Goal: Task Accomplishment & Management: Use online tool/utility

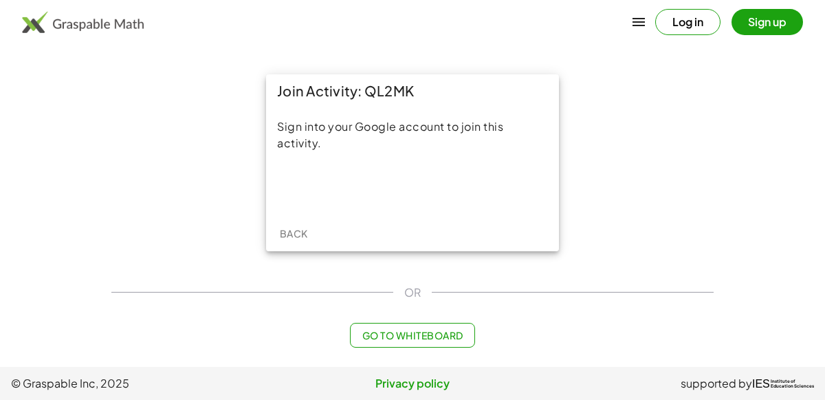
click at [340, 353] on div "Join Activity: QL2MK Sign into your Google account to join this activity. Back …" at bounding box center [412, 211] width 619 height 290
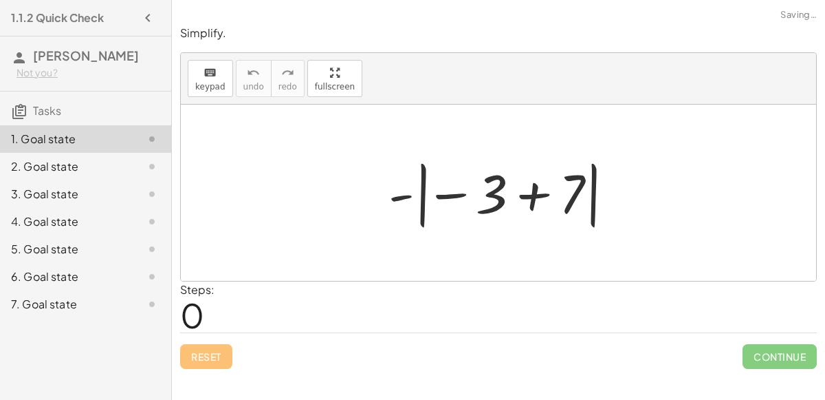
click at [530, 197] on div at bounding box center [504, 193] width 245 height 76
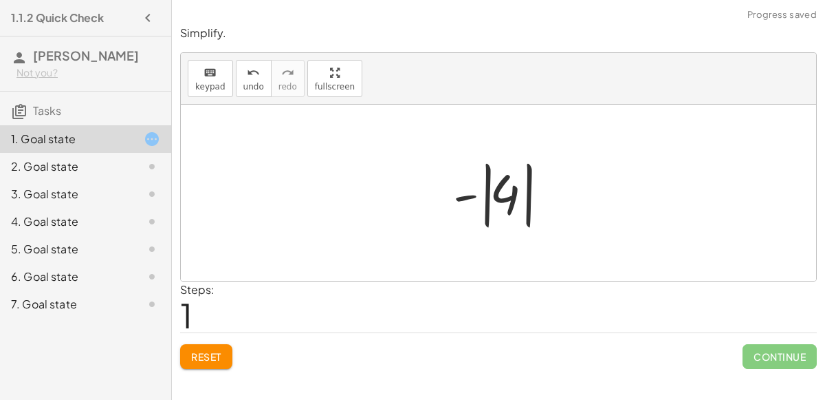
click at [530, 205] on div at bounding box center [504, 193] width 116 height 76
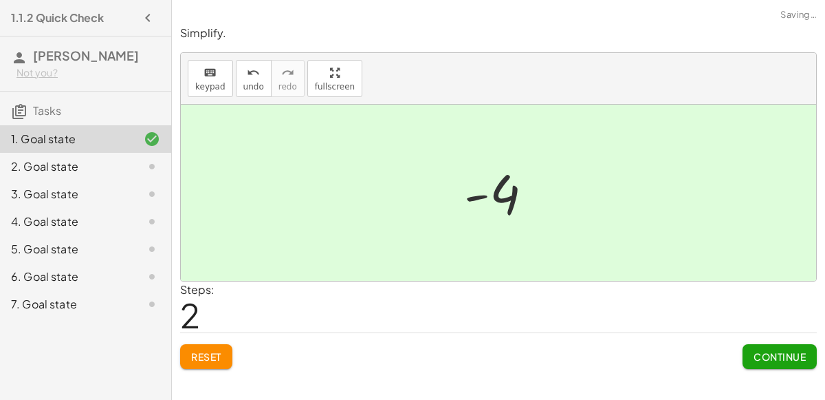
click at [764, 350] on span "Continue" at bounding box center [780, 356] width 52 height 12
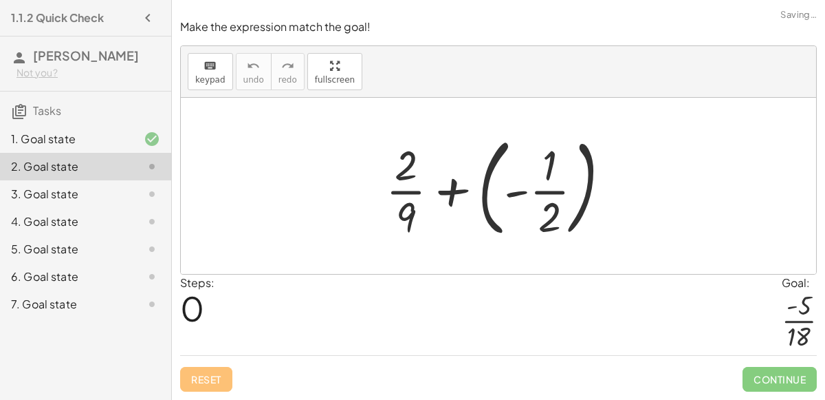
click at [494, 169] on div at bounding box center [504, 186] width 250 height 114
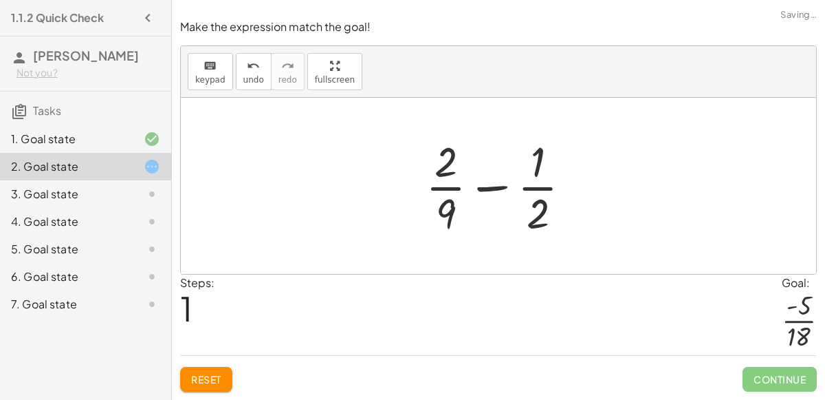
click at [497, 189] on div at bounding box center [504, 186] width 171 height 106
drag, startPoint x: 536, startPoint y: 208, endPoint x: 526, endPoint y: 217, distance: 13.1
click at [526, 217] on div at bounding box center [504, 186] width 171 height 106
drag, startPoint x: 449, startPoint y: 214, endPoint x: 437, endPoint y: 226, distance: 17.5
click at [437, 226] on div at bounding box center [504, 186] width 171 height 106
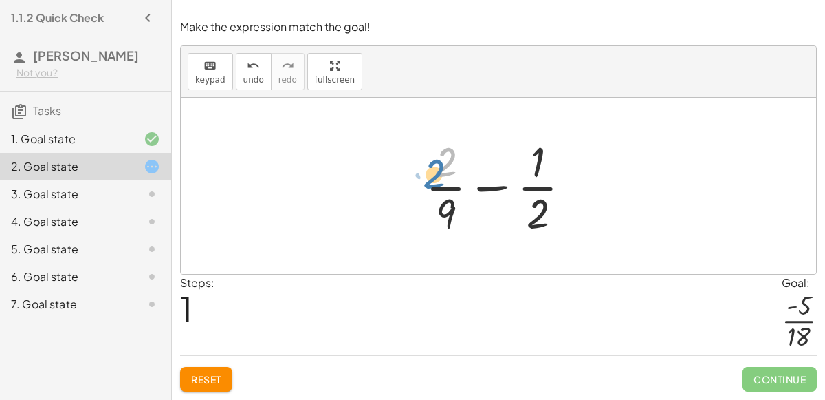
drag, startPoint x: 449, startPoint y: 171, endPoint x: 437, endPoint y: 182, distance: 17.0
click at [437, 182] on div at bounding box center [504, 186] width 171 height 106
click at [497, 187] on div at bounding box center [504, 186] width 171 height 106
click at [497, 187] on div at bounding box center [504, 186] width 232 height 106
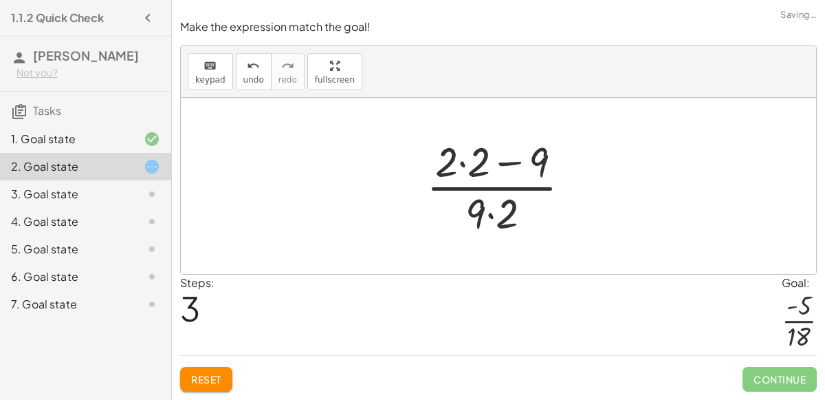
click at [230, 84] on div "keyboard keypad undo undo redo redo fullscreen" at bounding box center [499, 72] width 636 height 52
click at [236, 87] on button "undo undo" at bounding box center [254, 71] width 36 height 37
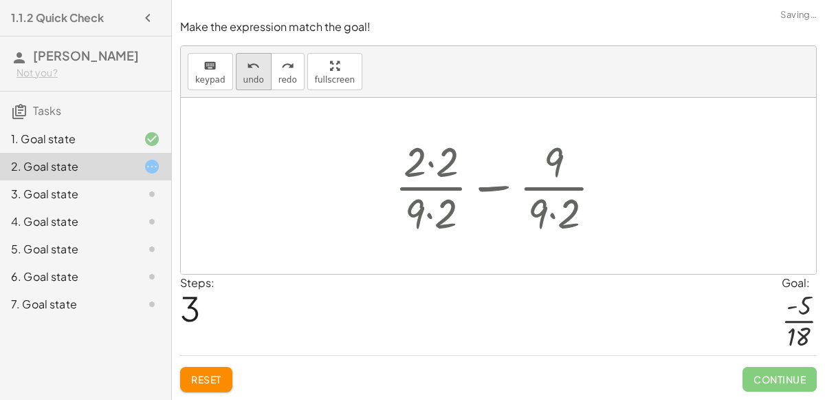
click at [236, 87] on button "undo undo" at bounding box center [254, 71] width 36 height 37
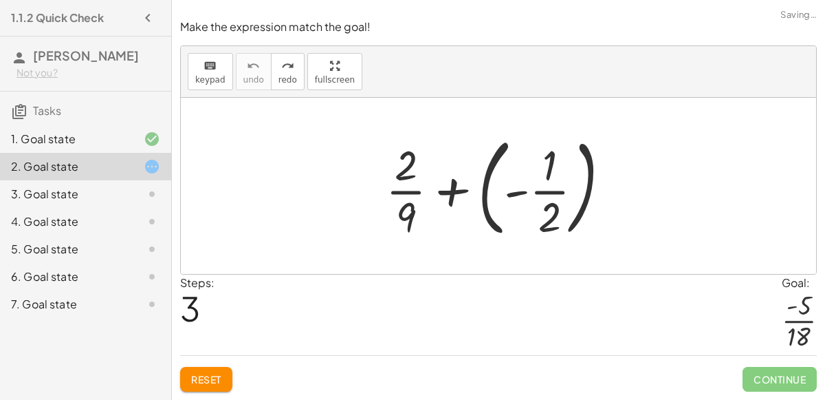
click at [456, 193] on div at bounding box center [504, 186] width 250 height 114
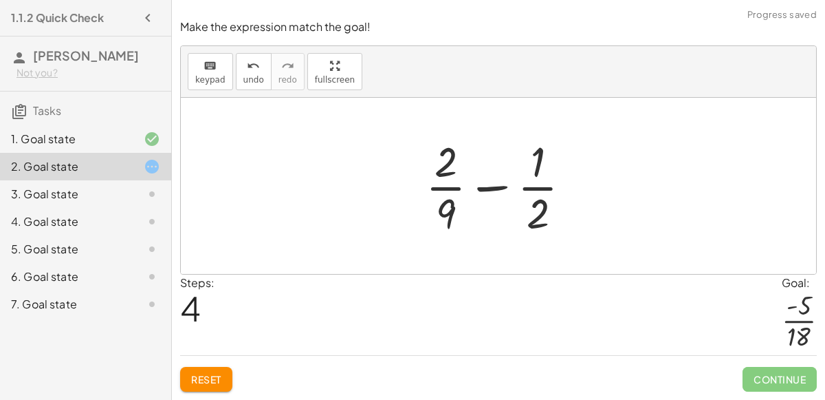
click at [494, 186] on div at bounding box center [504, 186] width 171 height 106
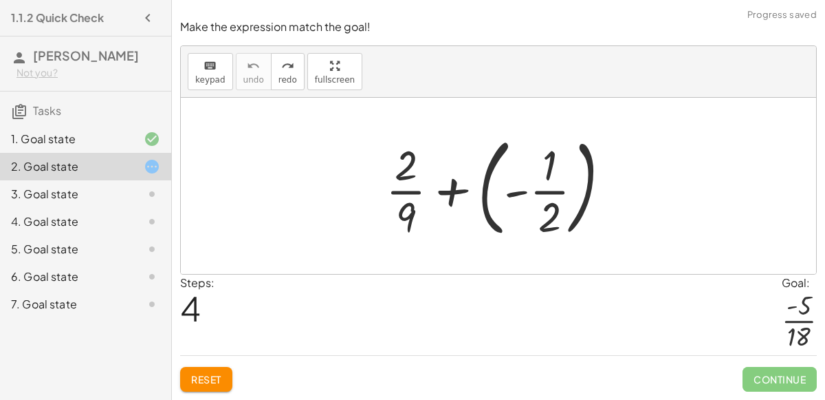
click at [592, 164] on div at bounding box center [504, 186] width 250 height 114
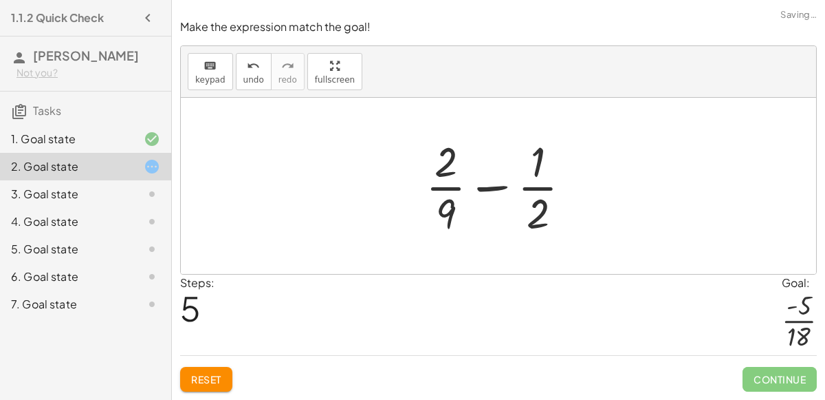
click at [531, 190] on div at bounding box center [504, 186] width 171 height 106
click at [538, 171] on div at bounding box center [504, 186] width 171 height 106
drag, startPoint x: 537, startPoint y: 171, endPoint x: 545, endPoint y: 237, distance: 66.5
drag, startPoint x: 538, startPoint y: 172, endPoint x: 539, endPoint y: 220, distance: 48.2
drag, startPoint x: 539, startPoint y: 220, endPoint x: 539, endPoint y: 169, distance: 51.6
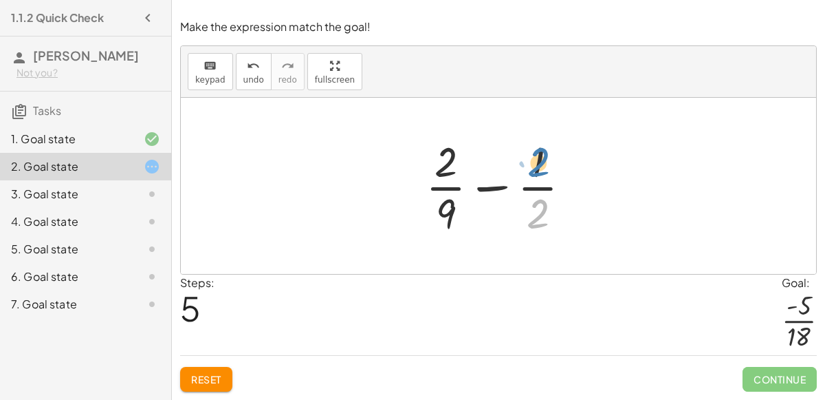
click at [539, 169] on div at bounding box center [504, 186] width 171 height 106
drag, startPoint x: 448, startPoint y: 208, endPoint x: 418, endPoint y: 202, distance: 30.4
click at [419, 202] on div at bounding box center [504, 186] width 171 height 106
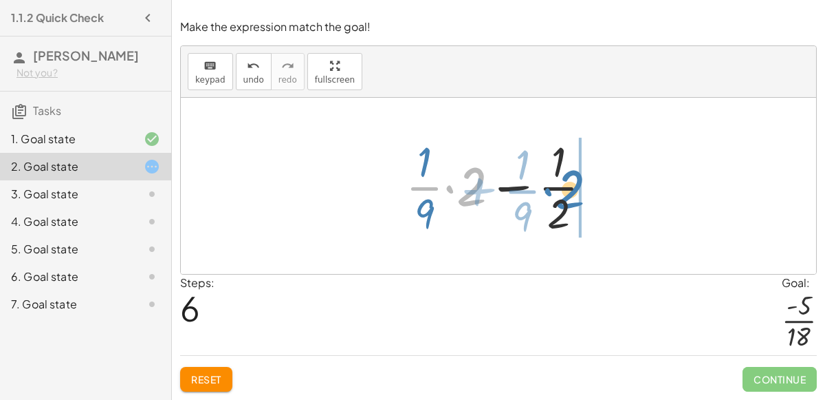
drag, startPoint x: 470, startPoint y: 195, endPoint x: 568, endPoint y: 198, distance: 97.7
click at [568, 198] on div at bounding box center [504, 186] width 211 height 106
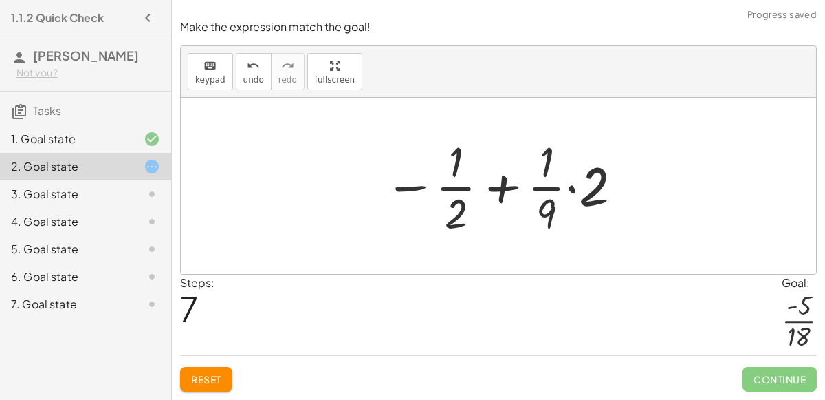
click at [503, 189] on div at bounding box center [504, 186] width 253 height 106
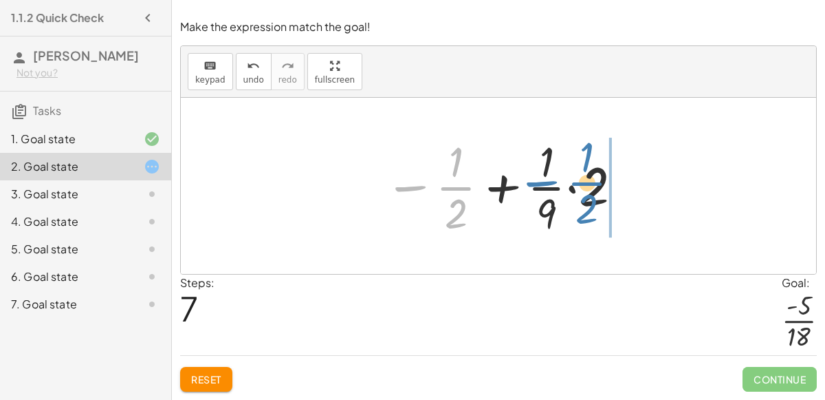
drag, startPoint x: 418, startPoint y: 189, endPoint x: 553, endPoint y: 183, distance: 135.6
click at [553, 183] on div at bounding box center [504, 186] width 253 height 106
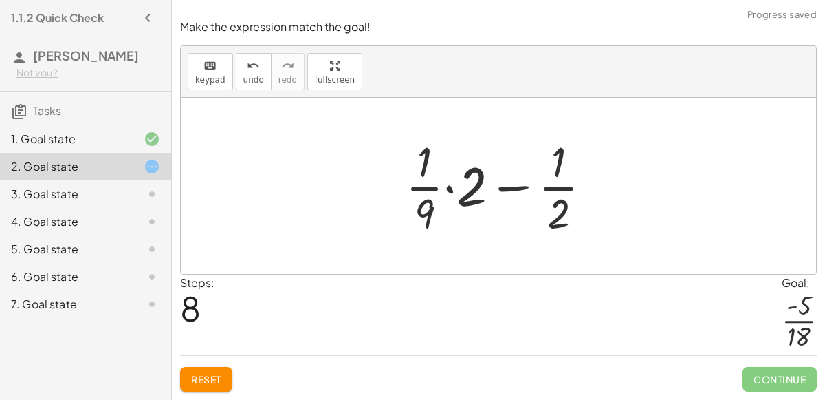
click at [505, 191] on div at bounding box center [504, 186] width 211 height 106
click at [251, 76] on span "undo" at bounding box center [253, 80] width 21 height 10
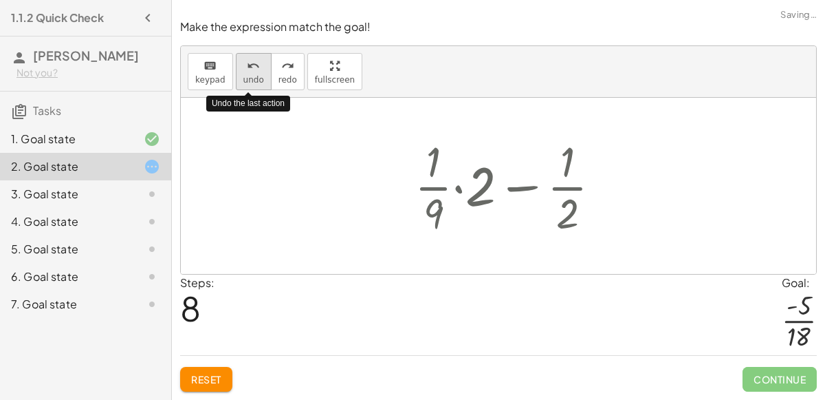
click at [251, 76] on span "undo" at bounding box center [253, 80] width 21 height 10
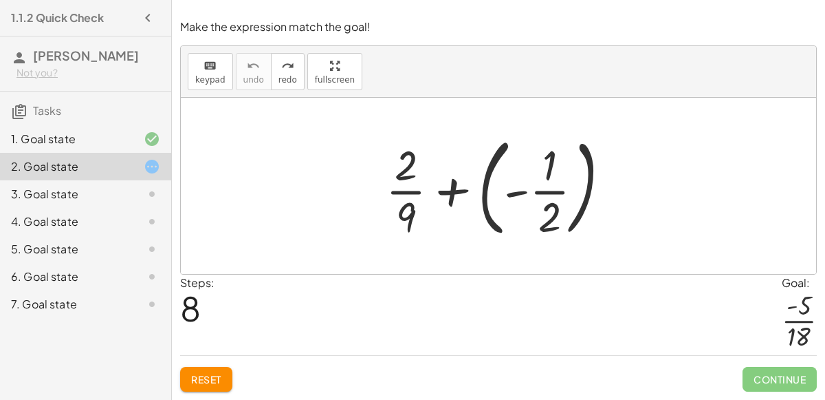
click at [211, 391] on button "Reset" at bounding box center [206, 379] width 52 height 25
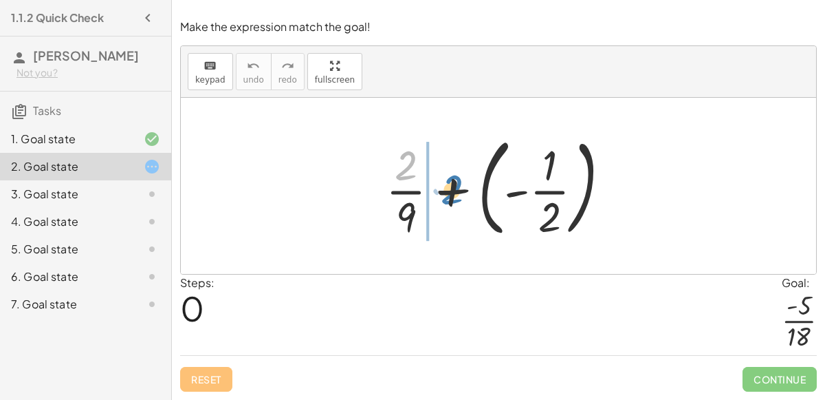
drag, startPoint x: 409, startPoint y: 171, endPoint x: 437, endPoint y: 198, distance: 39.9
click at [437, 198] on div at bounding box center [504, 186] width 250 height 114
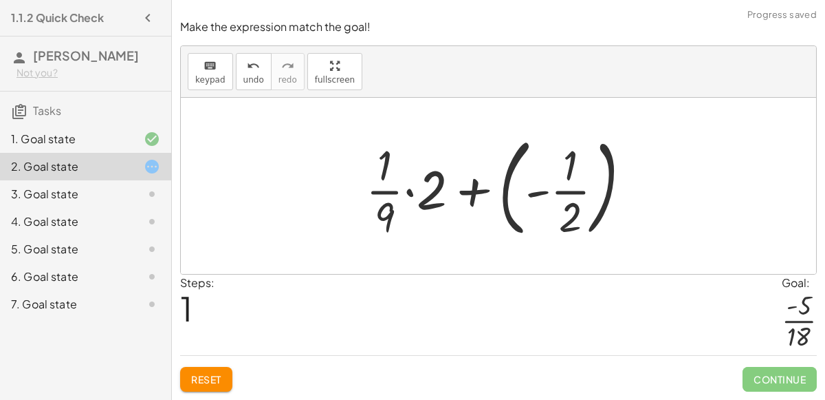
click at [488, 195] on div at bounding box center [504, 186] width 291 height 114
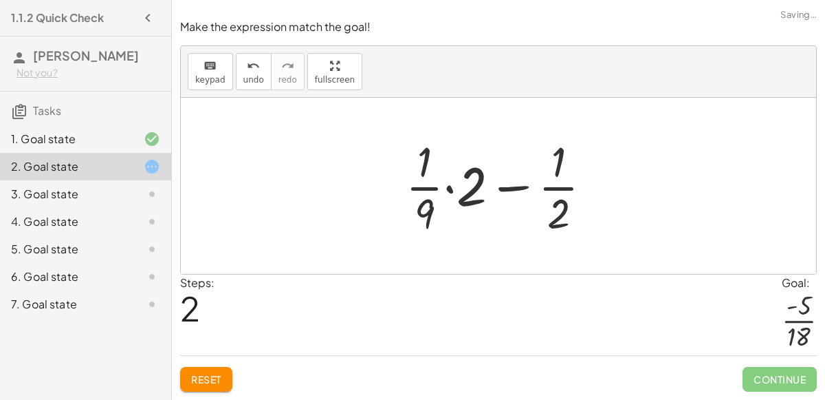
click at [557, 164] on div at bounding box center [504, 186] width 211 height 106
drag, startPoint x: 559, startPoint y: 166, endPoint x: 550, endPoint y: 210, distance: 44.8
drag, startPoint x: 429, startPoint y: 215, endPoint x: 459, endPoint y: 189, distance: 40.0
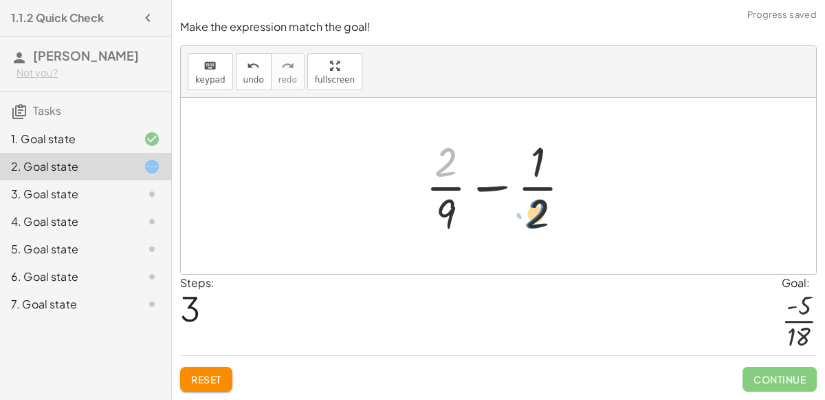
drag, startPoint x: 449, startPoint y: 173, endPoint x: 537, endPoint y: 224, distance: 101.4
click at [537, 224] on div at bounding box center [504, 186] width 171 height 106
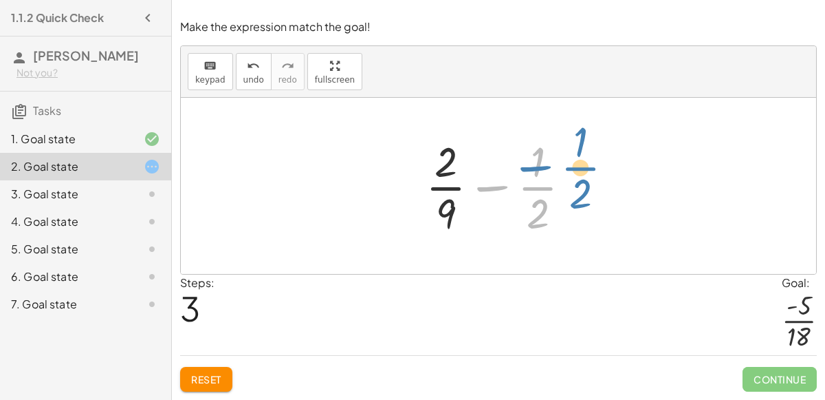
drag, startPoint x: 537, startPoint y: 176, endPoint x: 585, endPoint y: 154, distance: 52.9
click at [585, 154] on div at bounding box center [504, 186] width 171 height 106
drag, startPoint x: 541, startPoint y: 151, endPoint x: 537, endPoint y: 203, distance: 51.8
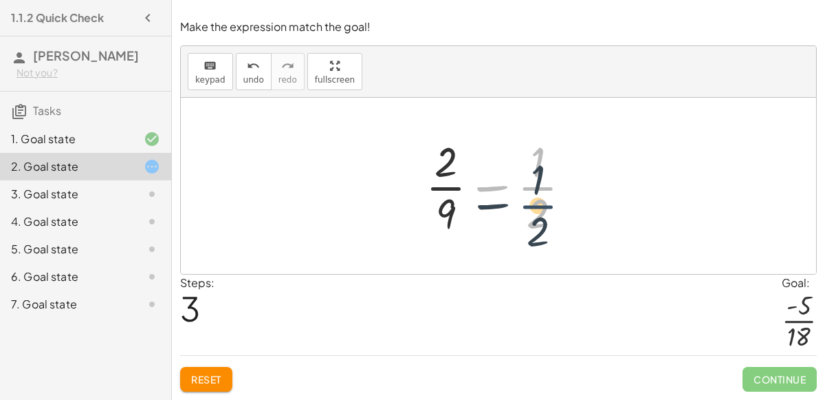
drag, startPoint x: 537, startPoint y: 182, endPoint x: 537, endPoint y: 197, distance: 15.8
click at [537, 197] on div at bounding box center [504, 186] width 171 height 106
drag, startPoint x: 541, startPoint y: 169, endPoint x: 540, endPoint y: 230, distance: 61.2
click at [499, 192] on div at bounding box center [504, 186] width 171 height 106
drag, startPoint x: 453, startPoint y: 213, endPoint x: 550, endPoint y: 166, distance: 108.3
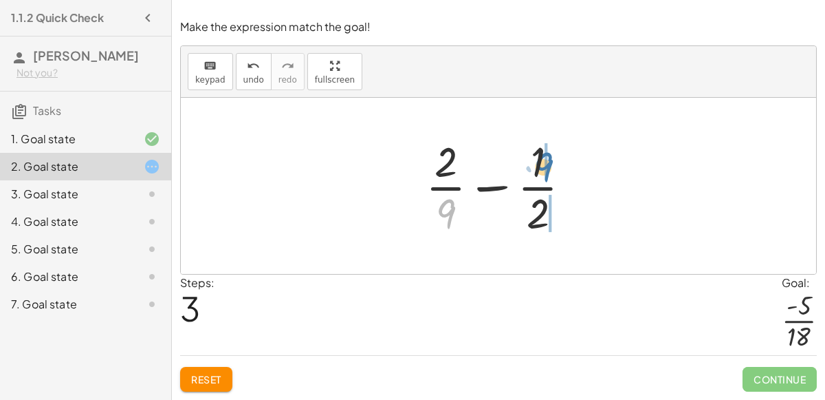
click at [550, 166] on div at bounding box center [504, 186] width 171 height 106
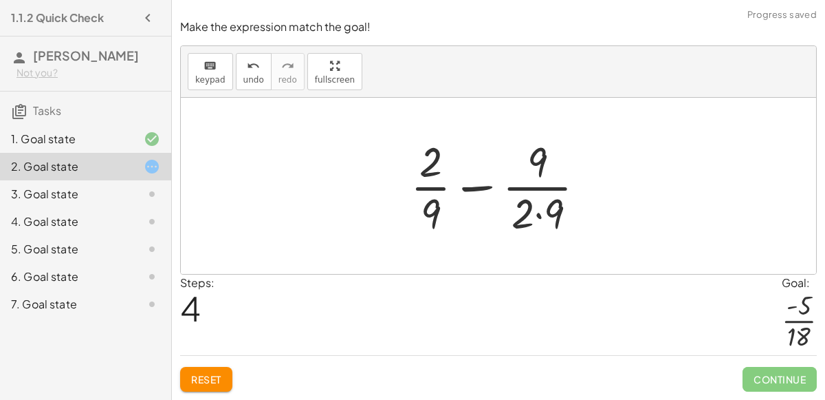
click at [481, 193] on div at bounding box center [504, 186] width 200 height 106
drag, startPoint x: 426, startPoint y: 160, endPoint x: 413, endPoint y: 202, distance: 44.4
click at [413, 202] on div at bounding box center [504, 186] width 200 height 106
drag, startPoint x: 436, startPoint y: 215, endPoint x: 542, endPoint y: 218, distance: 106.0
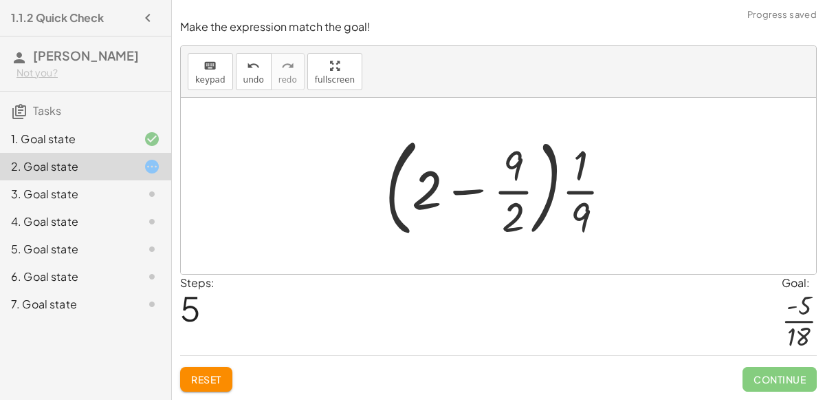
click at [466, 193] on div at bounding box center [504, 186] width 252 height 114
click at [555, 158] on div at bounding box center [504, 186] width 252 height 114
drag, startPoint x: 517, startPoint y: 169, endPoint x: 517, endPoint y: 179, distance: 9.7
click at [517, 179] on div at bounding box center [504, 186] width 252 height 114
drag, startPoint x: 433, startPoint y: 184, endPoint x: 538, endPoint y: 175, distance: 105.7
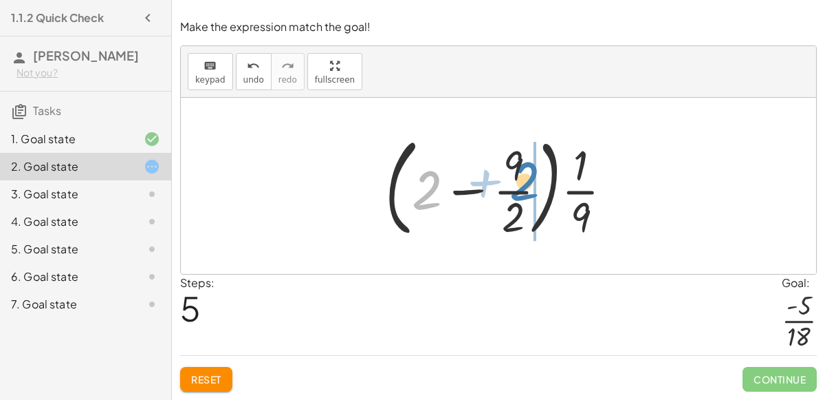
click at [538, 175] on div at bounding box center [504, 186] width 252 height 114
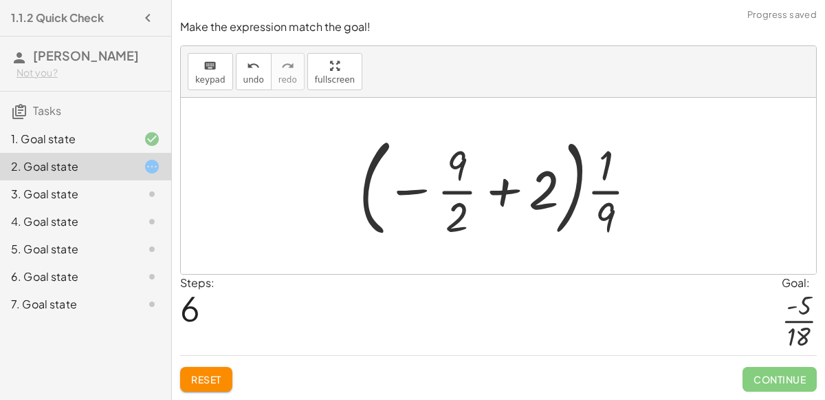
click at [500, 193] on div at bounding box center [504, 186] width 304 height 114
click at [580, 200] on div at bounding box center [504, 186] width 304 height 114
drag, startPoint x: 462, startPoint y: 218, endPoint x: 550, endPoint y: 190, distance: 92.4
click at [550, 190] on div at bounding box center [504, 186] width 304 height 114
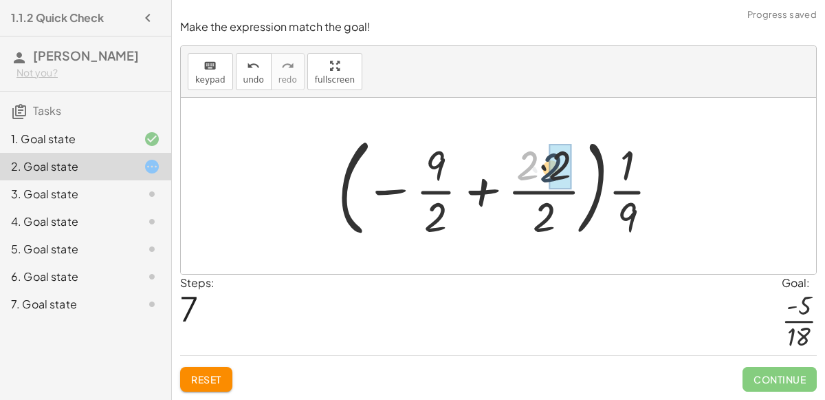
drag, startPoint x: 534, startPoint y: 160, endPoint x: 557, endPoint y: 161, distance: 23.4
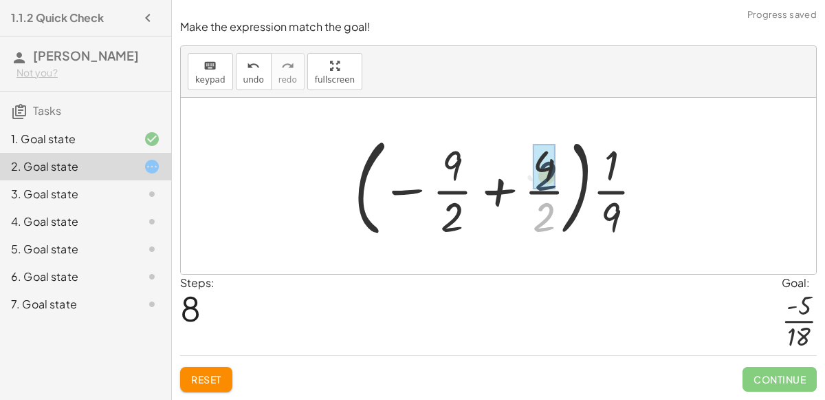
drag, startPoint x: 544, startPoint y: 211, endPoint x: 547, endPoint y: 158, distance: 53.7
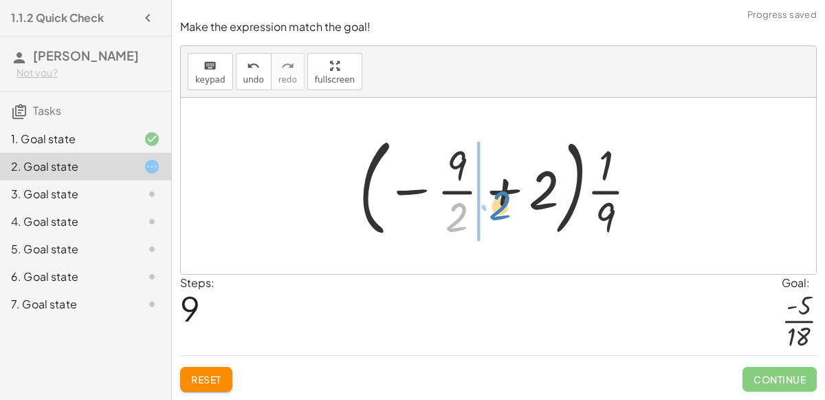
click at [453, 226] on div at bounding box center [504, 186] width 304 height 114
drag, startPoint x: 609, startPoint y: 154, endPoint x: 420, endPoint y: 186, distance: 191.2
click at [420, 186] on div at bounding box center [504, 186] width 304 height 114
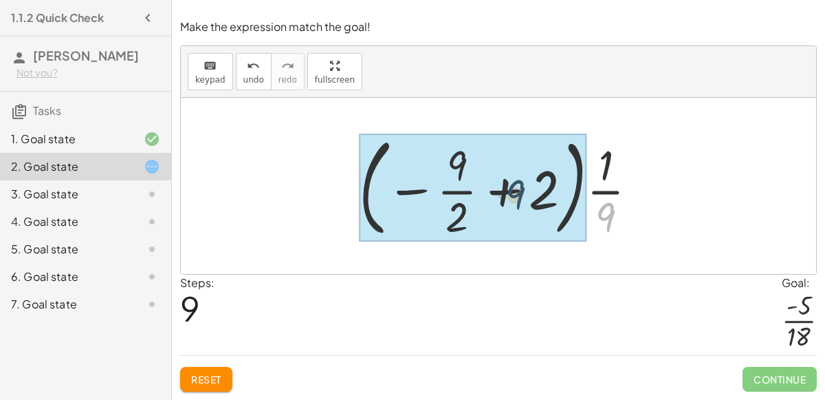
drag, startPoint x: 612, startPoint y: 227, endPoint x: 512, endPoint y: 202, distance: 102.8
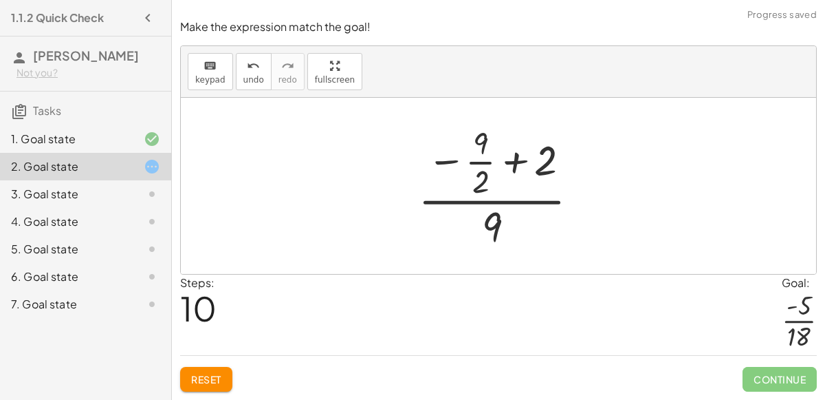
click at [501, 166] on div at bounding box center [504, 186] width 186 height 133
drag, startPoint x: 480, startPoint y: 186, endPoint x: 490, endPoint y: 226, distance: 40.5
click at [490, 226] on div at bounding box center [504, 186] width 186 height 133
drag, startPoint x: 492, startPoint y: 239, endPoint x: 484, endPoint y: 180, distance: 59.8
click at [484, 180] on div at bounding box center [504, 186] width 186 height 133
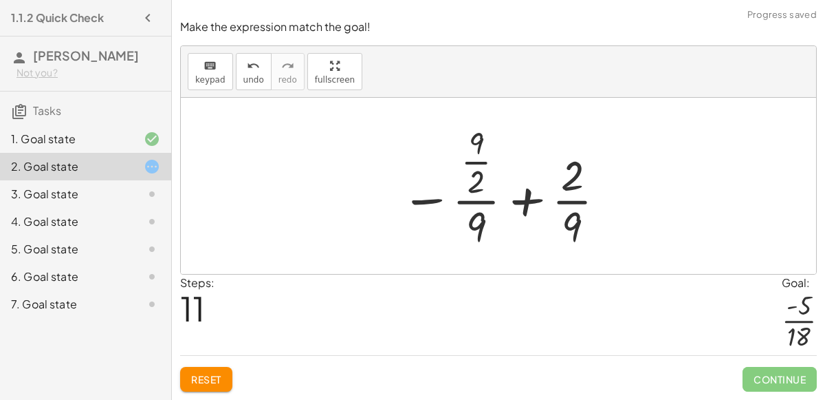
click at [525, 202] on div at bounding box center [504, 186] width 220 height 133
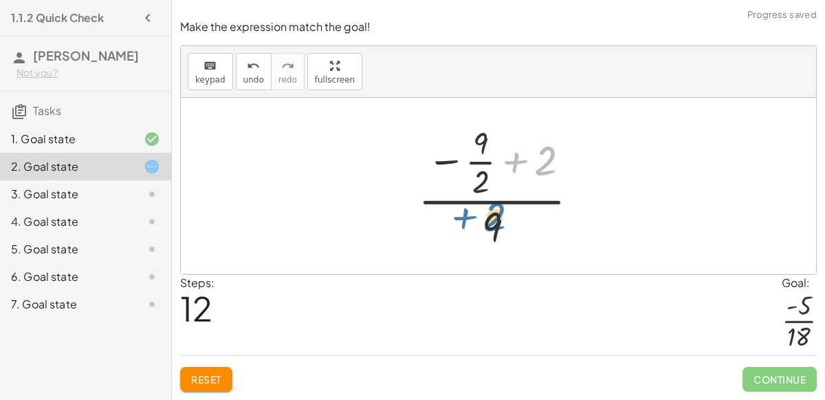
drag, startPoint x: 545, startPoint y: 174, endPoint x: 534, endPoint y: 177, distance: 10.9
click at [534, 177] on div at bounding box center [504, 186] width 186 height 133
drag, startPoint x: 489, startPoint y: 147, endPoint x: 507, endPoint y: 210, distance: 65.8
click at [507, 210] on div at bounding box center [504, 186] width 186 height 133
drag, startPoint x: 453, startPoint y: 166, endPoint x: 479, endPoint y: 225, distance: 65.0
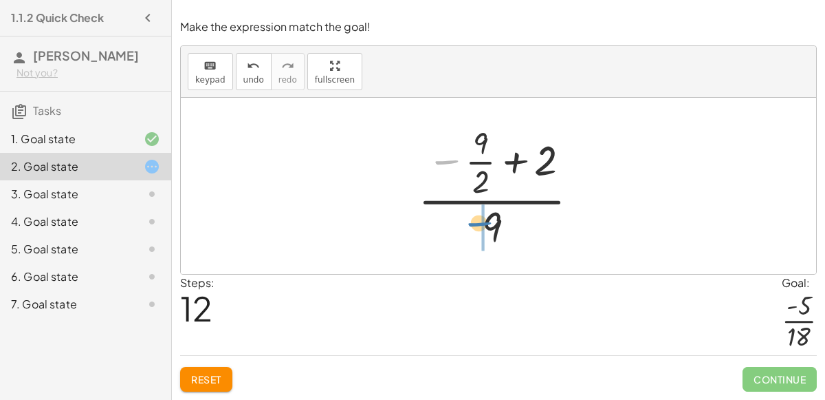
click at [479, 225] on div at bounding box center [504, 186] width 186 height 133
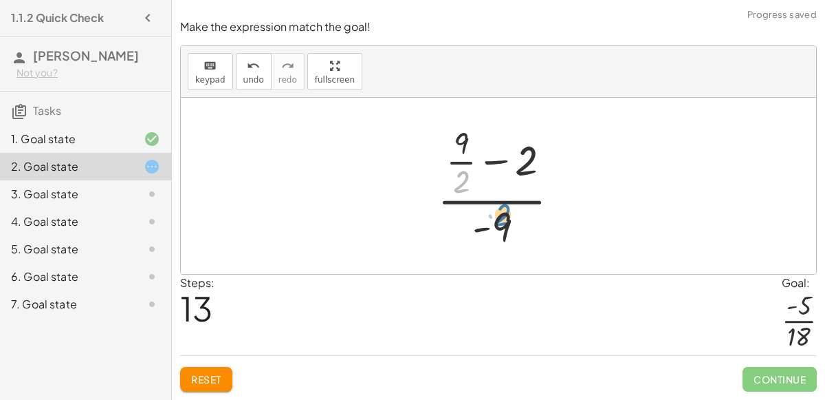
drag, startPoint x: 470, startPoint y: 179, endPoint x: 503, endPoint y: 179, distance: 33.0
click at [503, 179] on div at bounding box center [504, 186] width 147 height 133
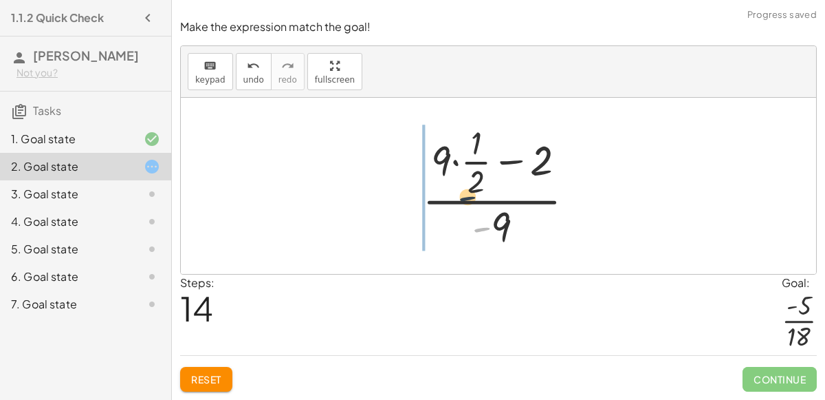
drag, startPoint x: 474, startPoint y: 235, endPoint x: 453, endPoint y: 191, distance: 48.6
click at [453, 191] on div at bounding box center [503, 186] width 177 height 133
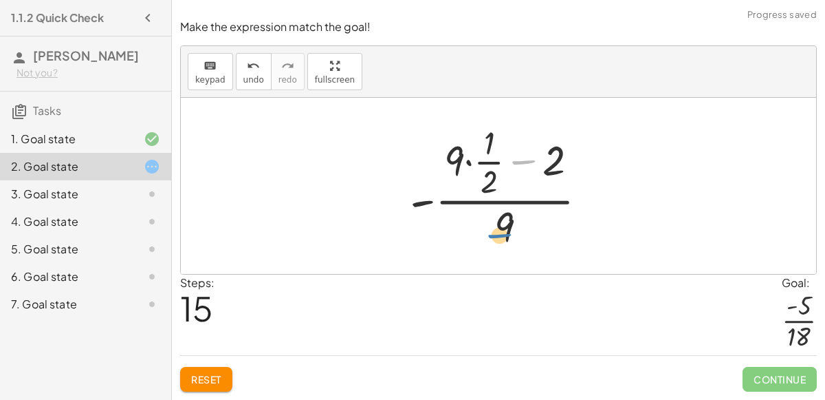
drag, startPoint x: 520, startPoint y: 157, endPoint x: 534, endPoint y: 157, distance: 13.8
click at [534, 157] on div at bounding box center [504, 186] width 202 height 133
drag, startPoint x: 557, startPoint y: 156, endPoint x: 495, endPoint y: 218, distance: 88.0
click at [495, 218] on div at bounding box center [504, 186] width 202 height 133
drag, startPoint x: 486, startPoint y: 143, endPoint x: 490, endPoint y: 191, distance: 47.7
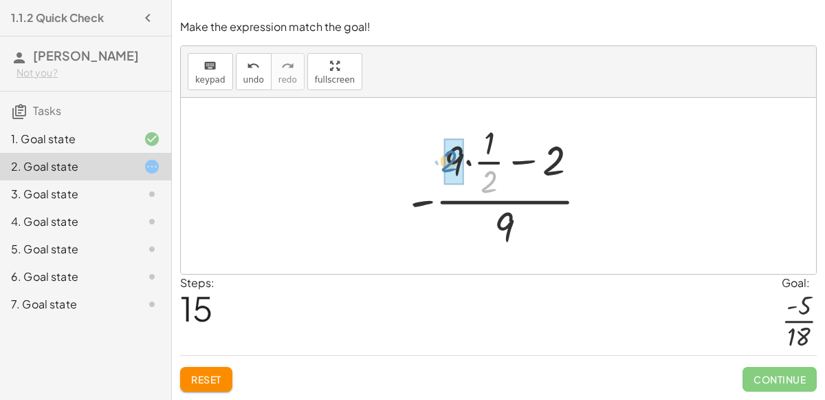
drag, startPoint x: 492, startPoint y: 182, endPoint x: 442, endPoint y: 161, distance: 54.6
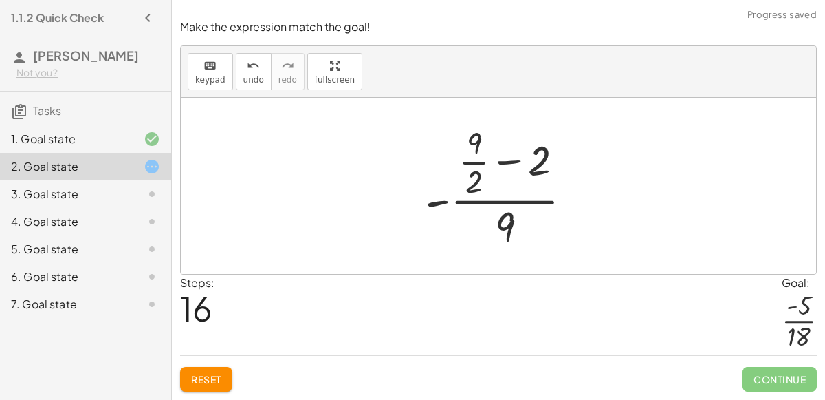
click at [505, 162] on div at bounding box center [504, 186] width 173 height 133
drag, startPoint x: 477, startPoint y: 144, endPoint x: 479, endPoint y: 189, distance: 44.8
click at [479, 189] on div at bounding box center [504, 186] width 173 height 133
drag, startPoint x: 542, startPoint y: 166, endPoint x: 532, endPoint y: 165, distance: 9.7
click at [532, 165] on div at bounding box center [504, 186] width 173 height 133
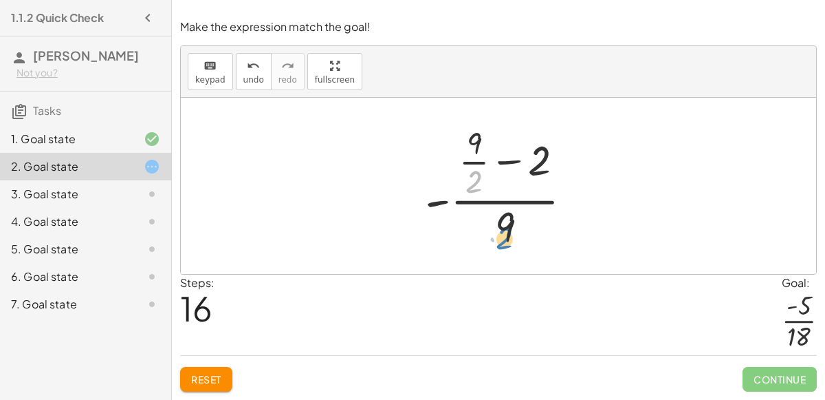
drag, startPoint x: 477, startPoint y: 184, endPoint x: 507, endPoint y: 239, distance: 62.8
click at [507, 239] on div at bounding box center [504, 186] width 173 height 133
drag, startPoint x: 510, startPoint y: 241, endPoint x: 484, endPoint y: 156, distance: 88.3
click at [484, 156] on div at bounding box center [504, 186] width 173 height 133
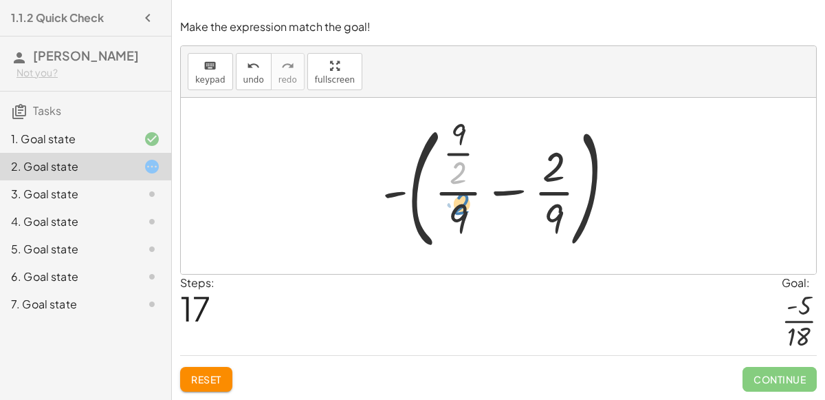
drag, startPoint x: 466, startPoint y: 171, endPoint x: 471, endPoint y: 177, distance: 7.8
click at [471, 177] on div at bounding box center [505, 186] width 258 height 141
drag, startPoint x: 458, startPoint y: 129, endPoint x: 457, endPoint y: 172, distance: 42.7
click at [457, 172] on div at bounding box center [505, 186] width 258 height 141
click at [256, 80] on span "undo" at bounding box center [253, 80] width 21 height 10
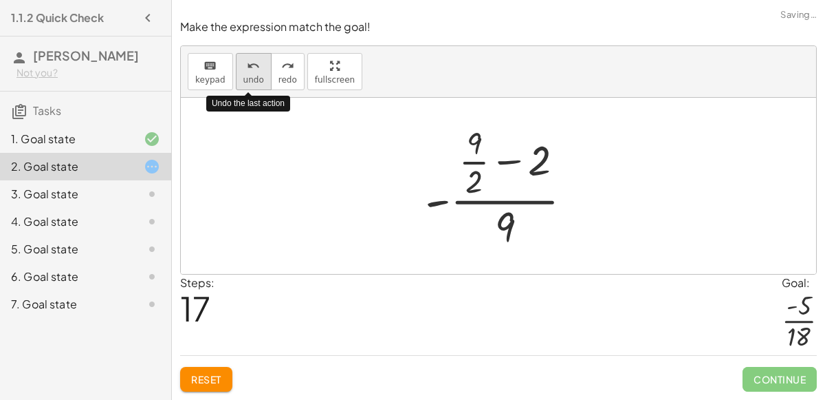
click at [256, 80] on span "undo" at bounding box center [253, 80] width 21 height 10
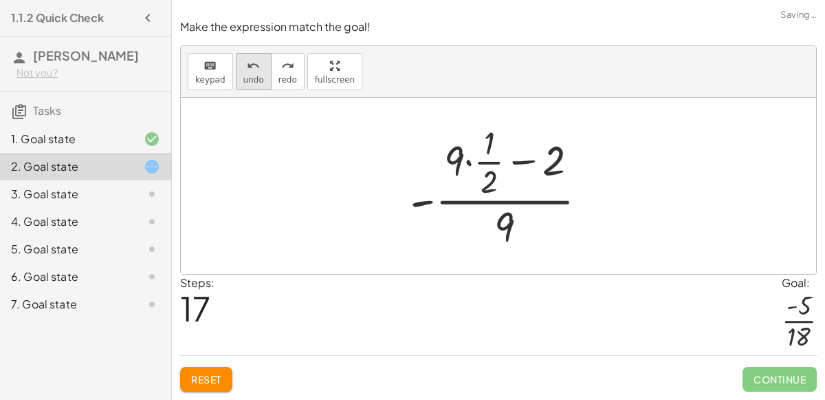
click at [251, 80] on span "undo" at bounding box center [253, 80] width 21 height 10
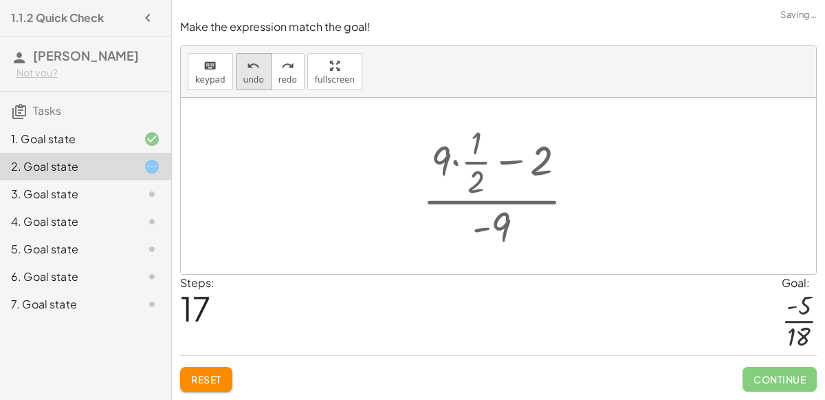
click at [251, 80] on span "undo" at bounding box center [253, 80] width 21 height 10
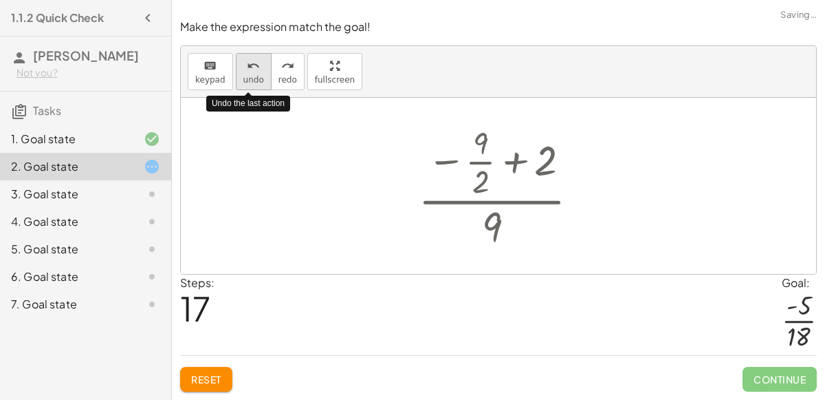
click at [251, 80] on span "undo" at bounding box center [253, 80] width 21 height 10
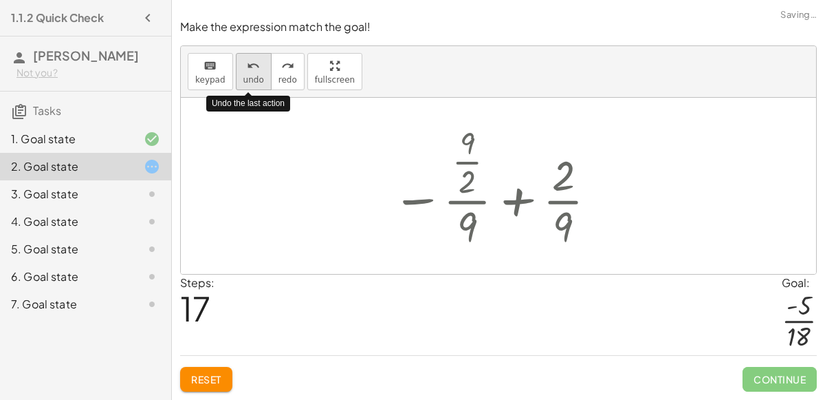
click at [251, 80] on span "undo" at bounding box center [253, 80] width 21 height 10
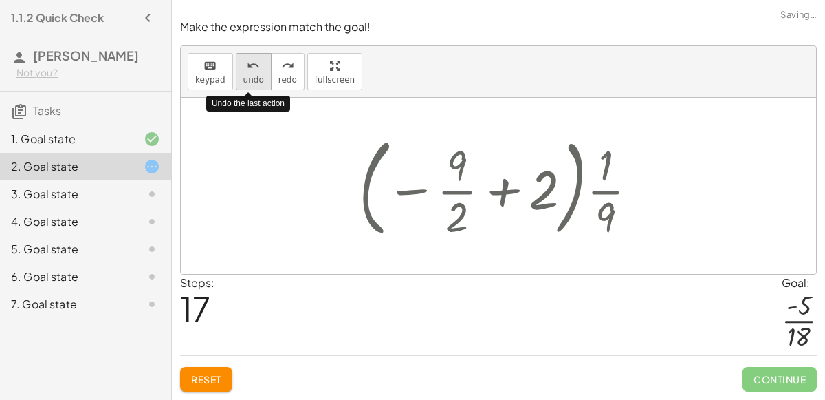
click at [251, 80] on span "undo" at bounding box center [253, 80] width 21 height 10
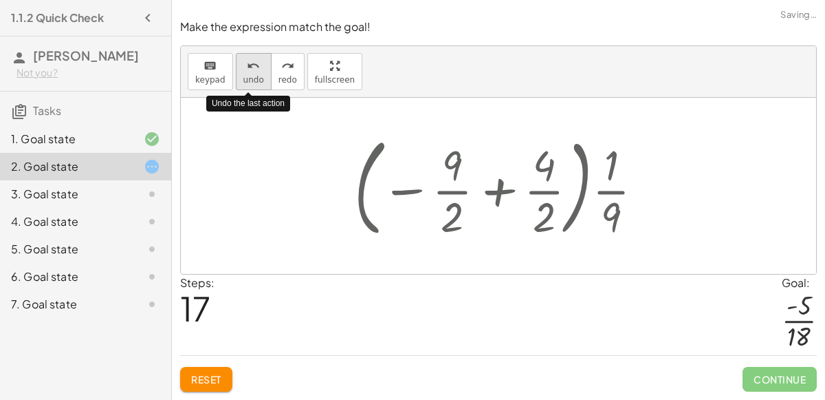
click at [251, 80] on span "undo" at bounding box center [253, 80] width 21 height 10
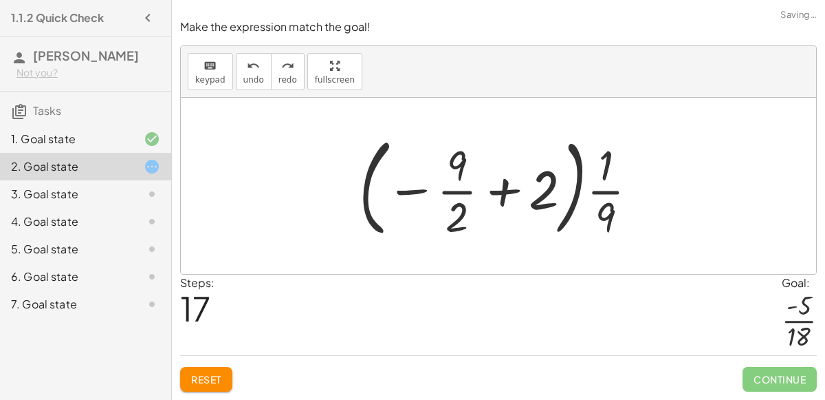
click at [211, 378] on span "Reset" at bounding box center [206, 379] width 30 height 12
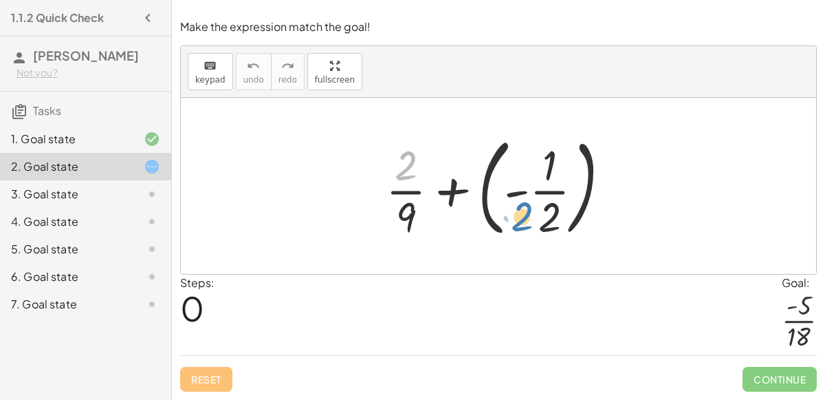
drag, startPoint x: 407, startPoint y: 168, endPoint x: 483, endPoint y: 215, distance: 89.5
click at [483, 215] on div at bounding box center [504, 186] width 250 height 114
click at [454, 195] on div at bounding box center [504, 186] width 250 height 114
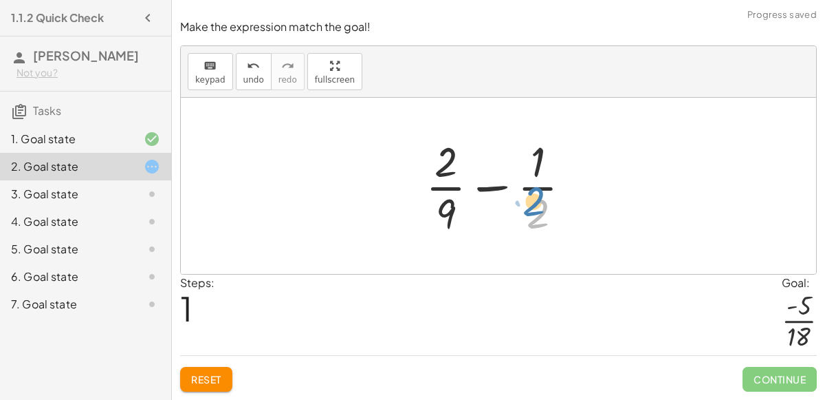
drag, startPoint x: 541, startPoint y: 217, endPoint x: 537, endPoint y: 204, distance: 14.2
click at [537, 204] on div at bounding box center [504, 186] width 171 height 106
drag, startPoint x: 453, startPoint y: 213, endPoint x: 547, endPoint y: 173, distance: 102.3
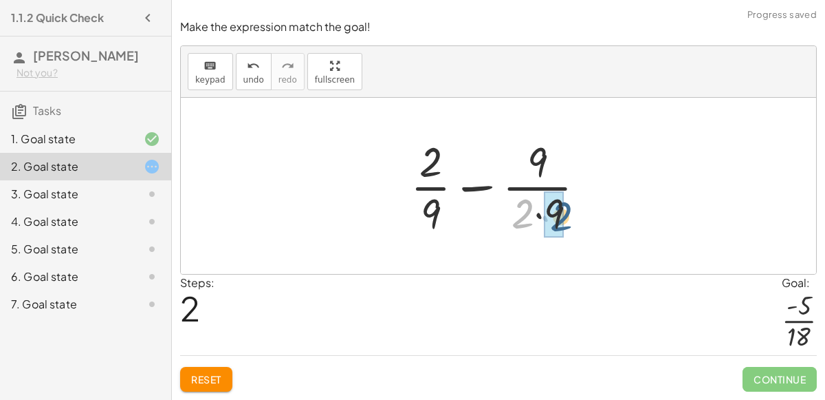
drag, startPoint x: 521, startPoint y: 212, endPoint x: 556, endPoint y: 214, distance: 35.8
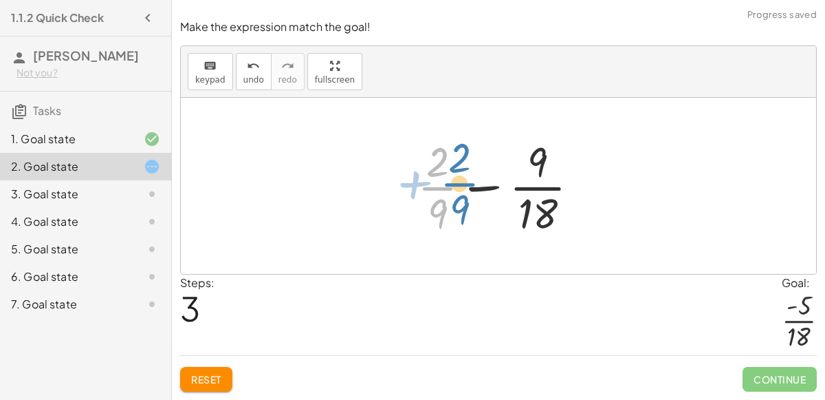
drag, startPoint x: 438, startPoint y: 177, endPoint x: 446, endPoint y: 176, distance: 7.6
click at [446, 176] on div at bounding box center [504, 186] width 187 height 106
click at [482, 191] on div at bounding box center [504, 186] width 187 height 106
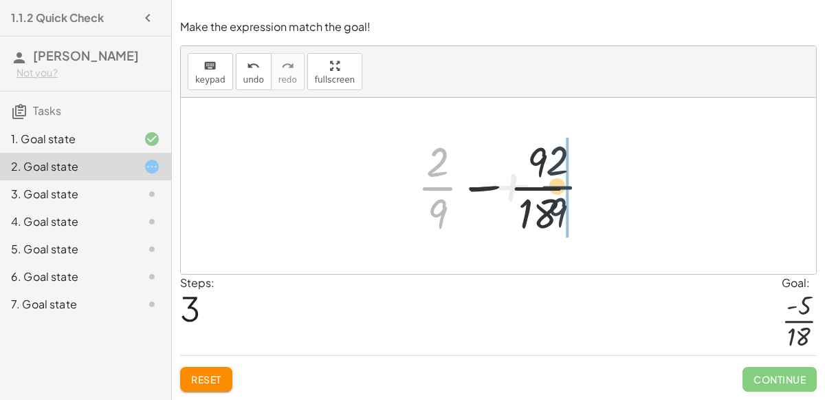
drag, startPoint x: 447, startPoint y: 186, endPoint x: 583, endPoint y: 185, distance: 135.5
click at [583, 185] on div at bounding box center [504, 186] width 187 height 106
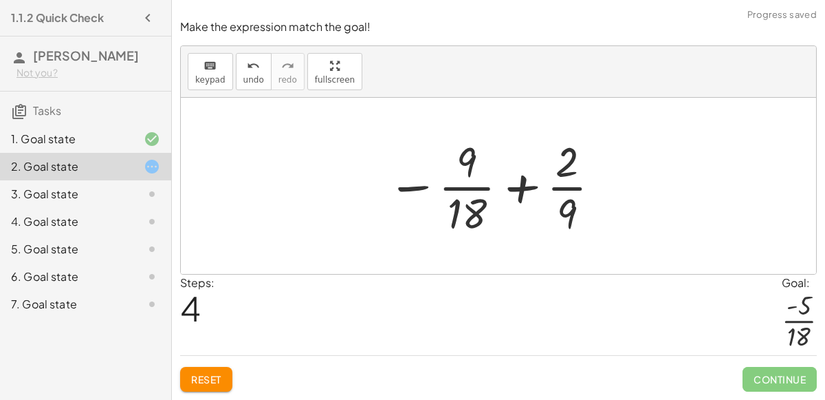
click at [530, 187] on div at bounding box center [494, 186] width 229 height 106
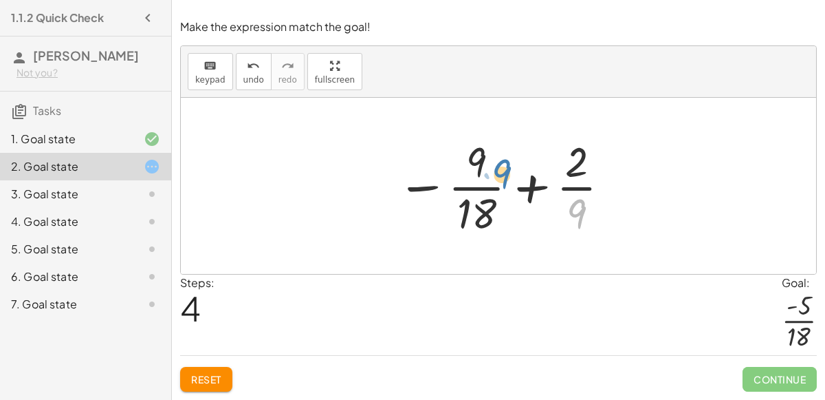
drag, startPoint x: 582, startPoint y: 213, endPoint x: 625, endPoint y: 206, distance: 43.1
click at [625, 206] on div "+ · 2 · 9 + ( - · 1 · 2 ) + · 2 · 9 − · 1 · 2 + · 2 · 9 − · 9 · 2 · 9 + · 2 · 9…" at bounding box center [499, 186] width 636 height 176
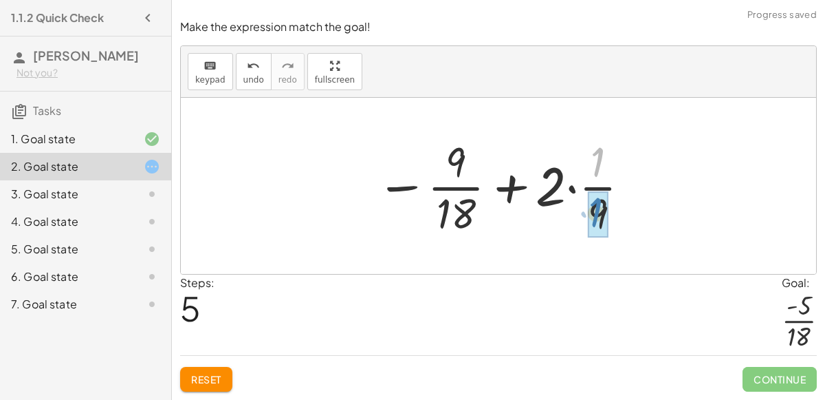
drag, startPoint x: 599, startPoint y: 167, endPoint x: 605, endPoint y: 222, distance: 55.4
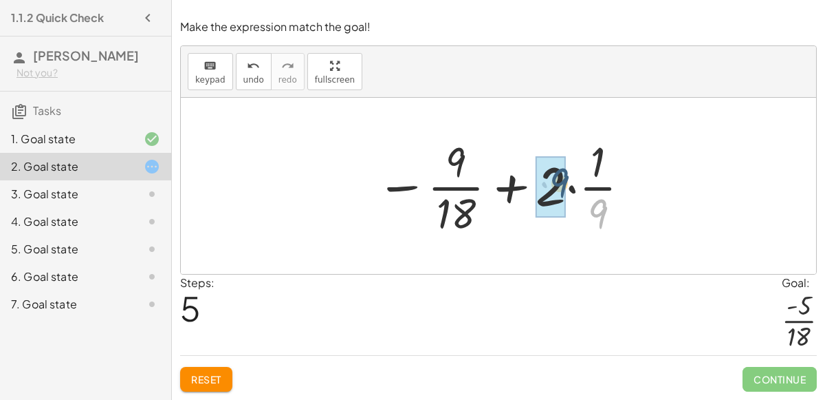
drag, startPoint x: 603, startPoint y: 219, endPoint x: 564, endPoint y: 189, distance: 49.0
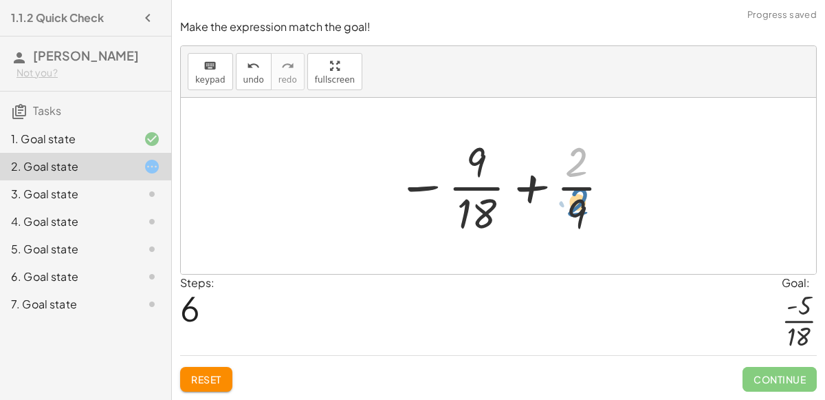
drag, startPoint x: 580, startPoint y: 169, endPoint x: 582, endPoint y: 208, distance: 39.9
click at [582, 208] on div at bounding box center [504, 186] width 229 height 106
drag, startPoint x: 581, startPoint y: 210, endPoint x: 582, endPoint y: 156, distance: 53.7
click at [582, 156] on div at bounding box center [504, 186] width 229 height 106
click at [543, 181] on div at bounding box center [504, 186] width 229 height 106
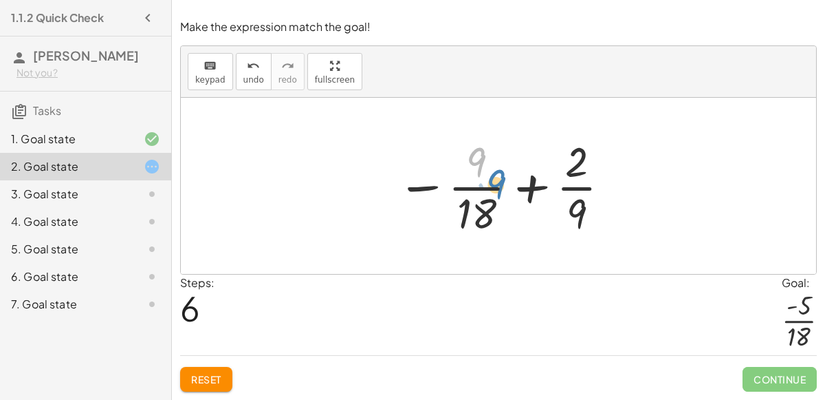
drag, startPoint x: 471, startPoint y: 157, endPoint x: 424, endPoint y: 151, distance: 47.9
click at [424, 151] on div at bounding box center [504, 186] width 229 height 106
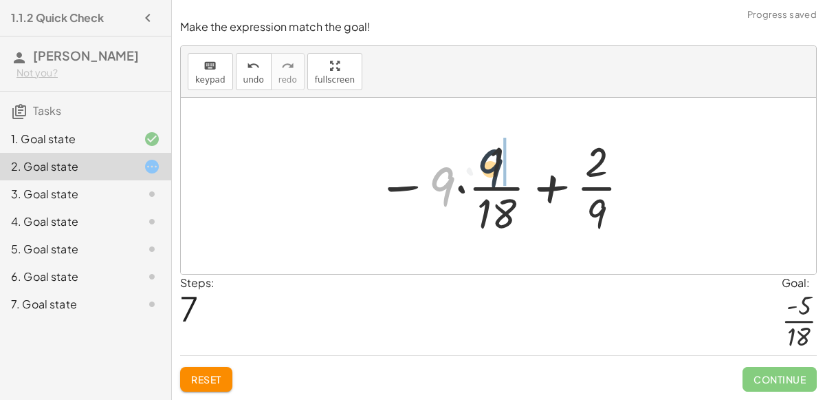
drag, startPoint x: 446, startPoint y: 187, endPoint x: 504, endPoint y: 168, distance: 61.6
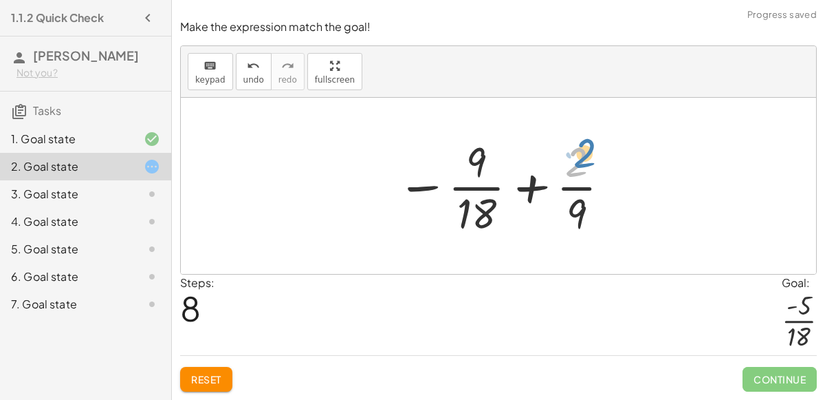
drag, startPoint x: 580, startPoint y: 169, endPoint x: 591, endPoint y: 166, distance: 11.2
click at [591, 166] on div at bounding box center [504, 186] width 229 height 106
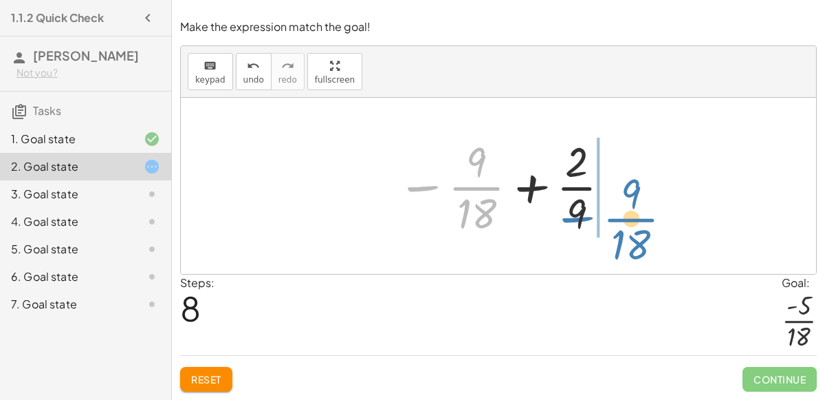
drag, startPoint x: 426, startPoint y: 188, endPoint x: 600, endPoint y: 217, distance: 176.3
click at [600, 217] on div at bounding box center [504, 186] width 229 height 106
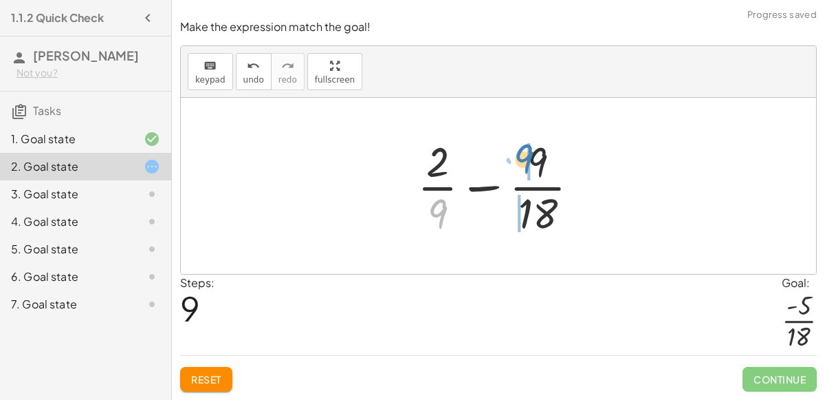
drag, startPoint x: 435, startPoint y: 215, endPoint x: 523, endPoint y: 160, distance: 103.5
click at [523, 160] on div at bounding box center [504, 186] width 187 height 106
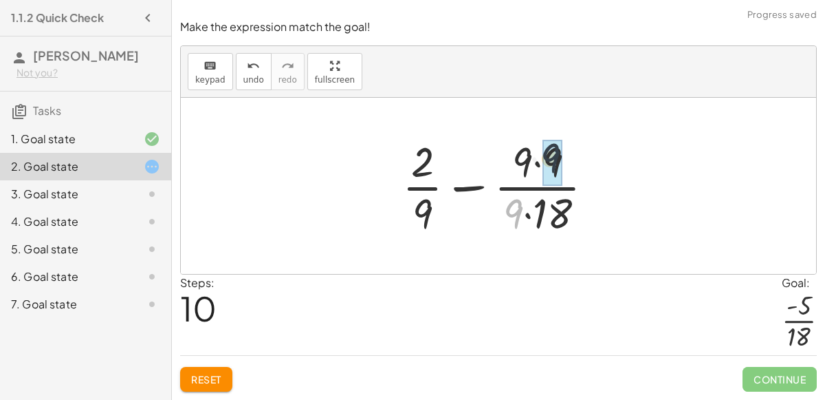
drag, startPoint x: 519, startPoint y: 219, endPoint x: 556, endPoint y: 162, distance: 68.5
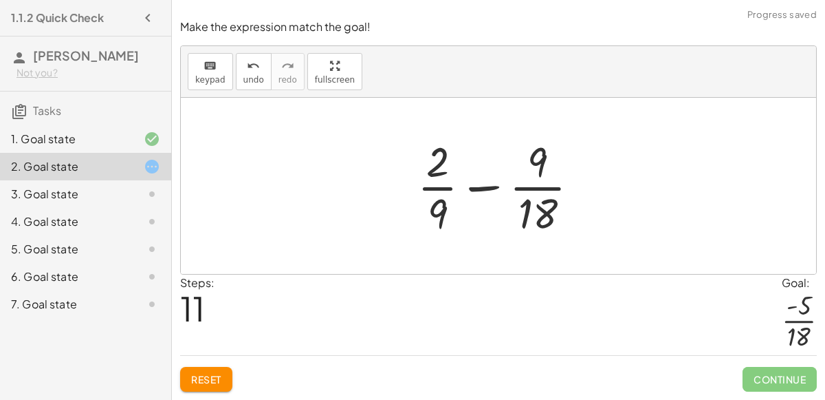
click at [494, 186] on div at bounding box center [504, 186] width 187 height 106
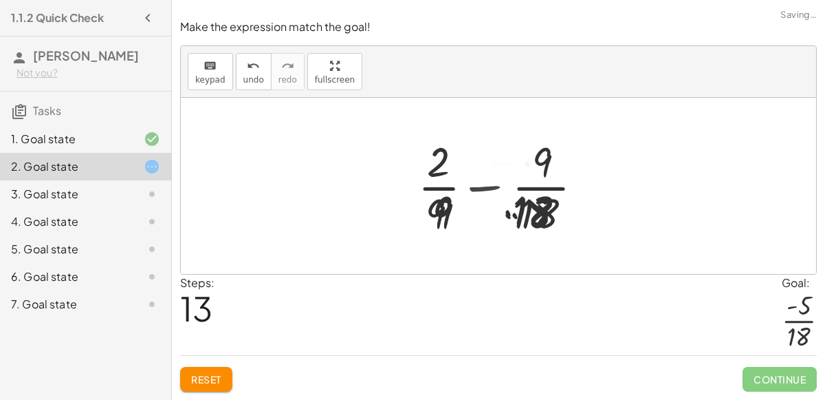
click at [494, 186] on div at bounding box center [504, 186] width 216 height 106
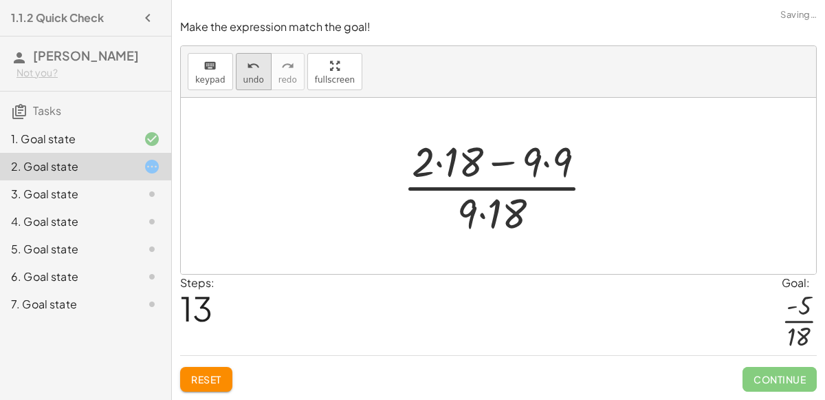
click at [237, 79] on button "undo undo" at bounding box center [254, 71] width 36 height 37
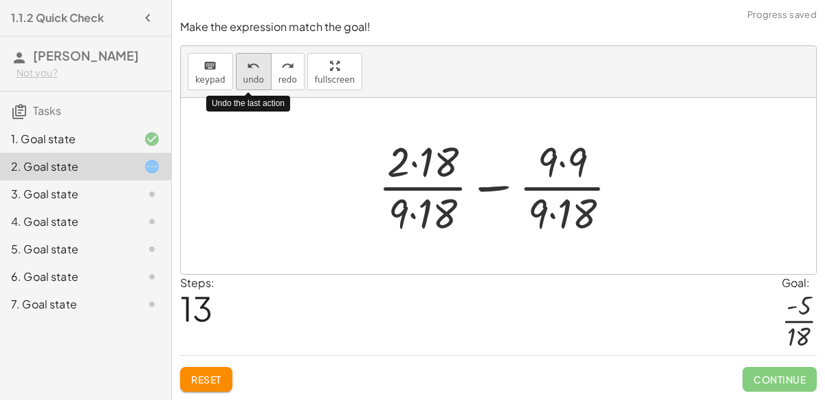
click at [237, 79] on button "undo undo" at bounding box center [254, 71] width 36 height 37
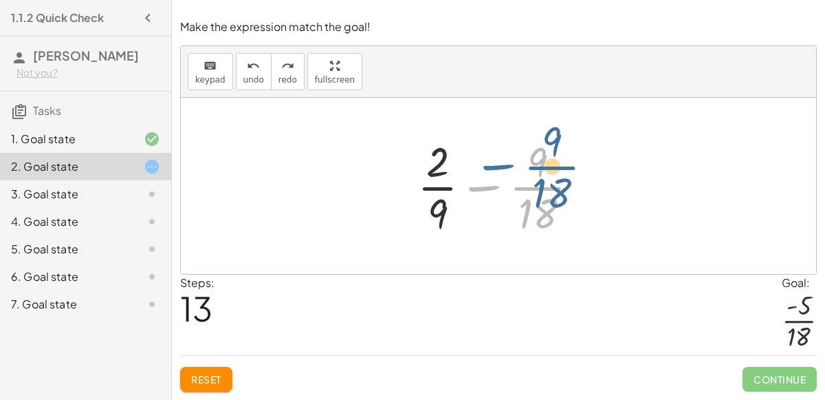
drag, startPoint x: 495, startPoint y: 191, endPoint x: 470, endPoint y: 185, distance: 24.7
click at [470, 185] on div at bounding box center [504, 186] width 187 height 106
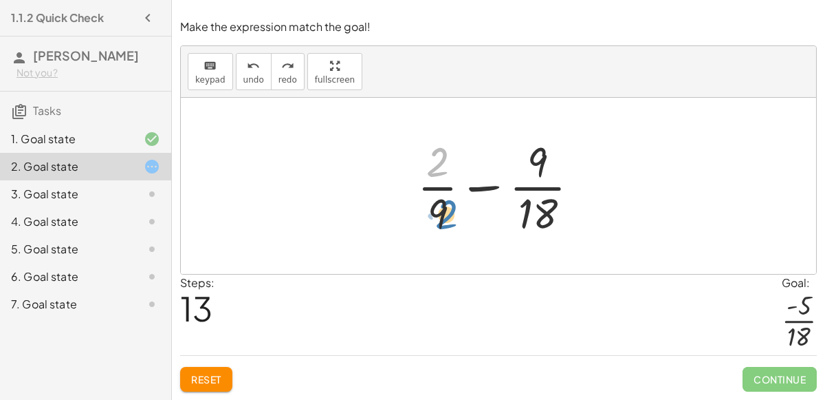
drag, startPoint x: 440, startPoint y: 166, endPoint x: 446, endPoint y: 217, distance: 50.6
click at [446, 217] on div at bounding box center [504, 186] width 187 height 106
drag, startPoint x: 544, startPoint y: 216, endPoint x: 547, endPoint y: 225, distance: 9.4
click at [547, 225] on div at bounding box center [504, 186] width 187 height 106
click at [481, 188] on div at bounding box center [504, 186] width 187 height 106
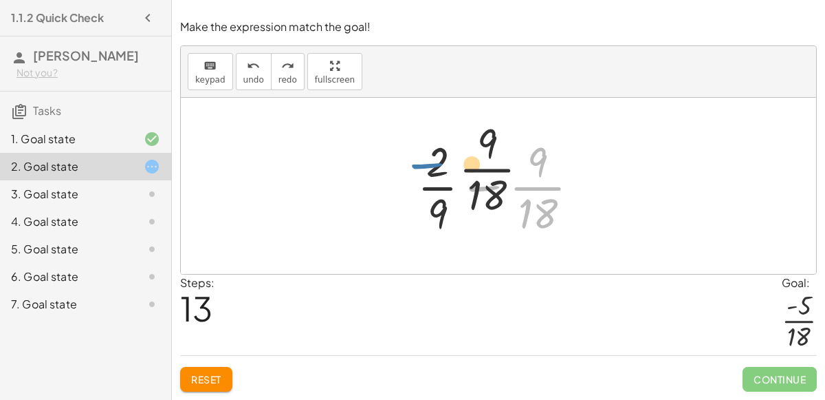
drag, startPoint x: 481, startPoint y: 194, endPoint x: 422, endPoint y: 172, distance: 63.8
click at [422, 172] on div at bounding box center [504, 186] width 187 height 106
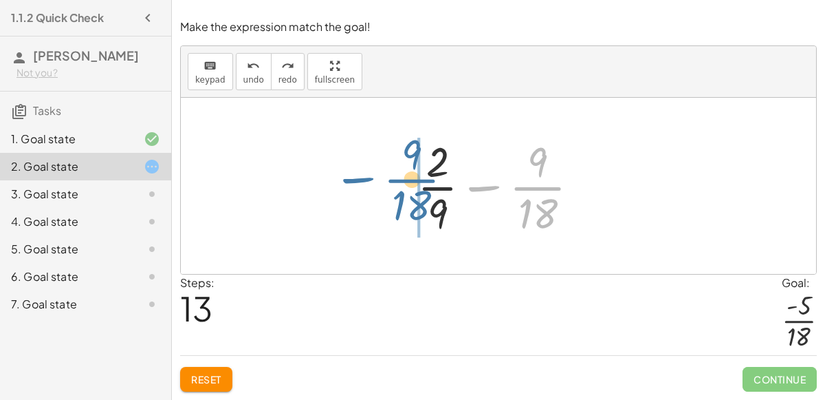
drag, startPoint x: 534, startPoint y: 192, endPoint x: 407, endPoint y: 184, distance: 126.8
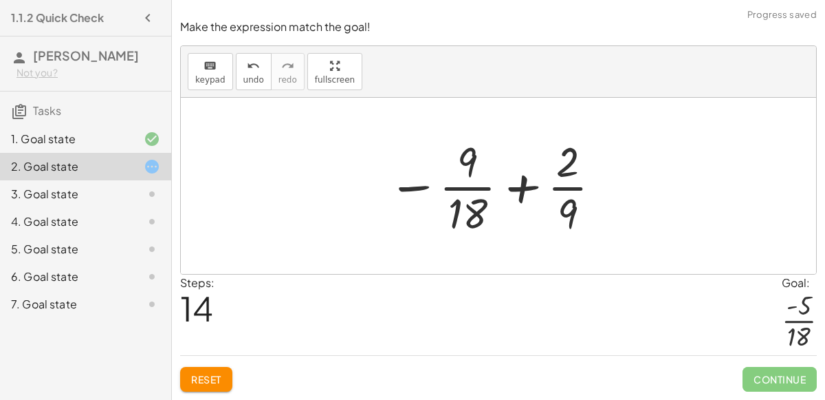
click at [522, 198] on div at bounding box center [495, 186] width 229 height 106
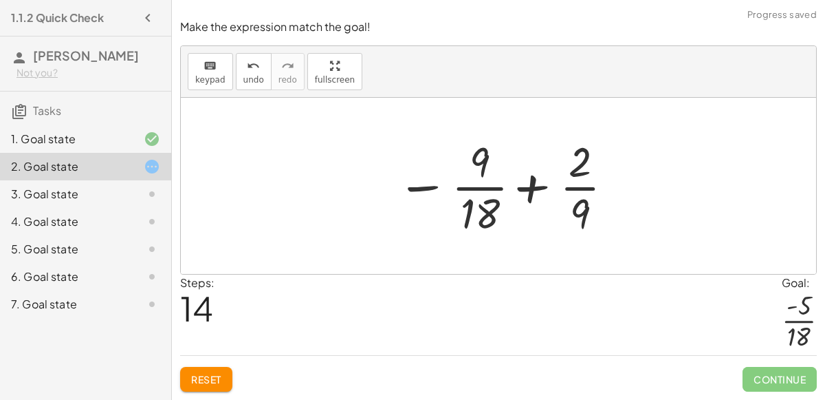
click at [529, 200] on div at bounding box center [504, 186] width 229 height 106
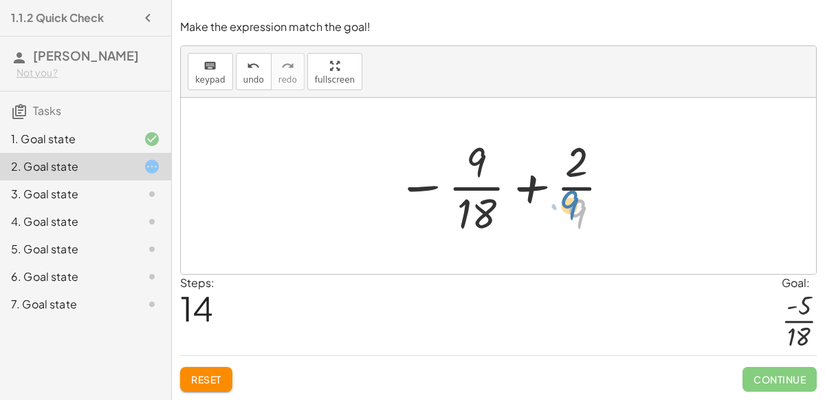
click at [575, 218] on div at bounding box center [504, 186] width 229 height 106
drag, startPoint x: 477, startPoint y: 156, endPoint x: 579, endPoint y: 212, distance: 116.7
click at [579, 212] on div at bounding box center [504, 186] width 229 height 106
drag, startPoint x: 574, startPoint y: 224, endPoint x: 473, endPoint y: 169, distance: 115.1
click at [473, 169] on div at bounding box center [504, 186] width 229 height 106
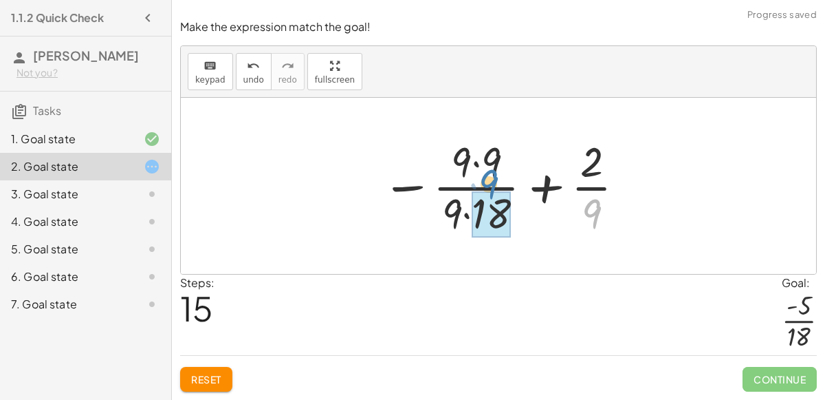
drag, startPoint x: 592, startPoint y: 214, endPoint x: 500, endPoint y: 208, distance: 91.7
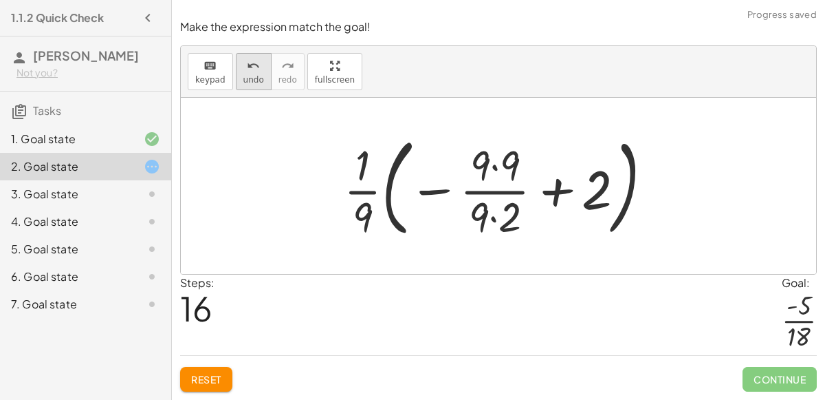
click at [237, 81] on button "undo undo" at bounding box center [254, 71] width 36 height 37
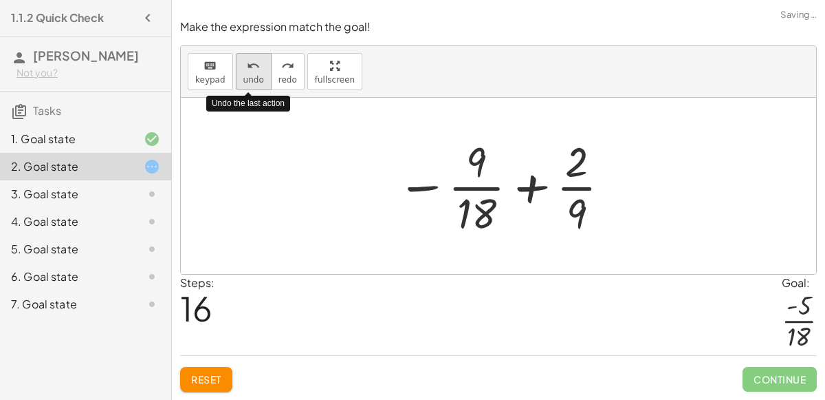
click at [237, 81] on button "undo undo" at bounding box center [254, 71] width 36 height 37
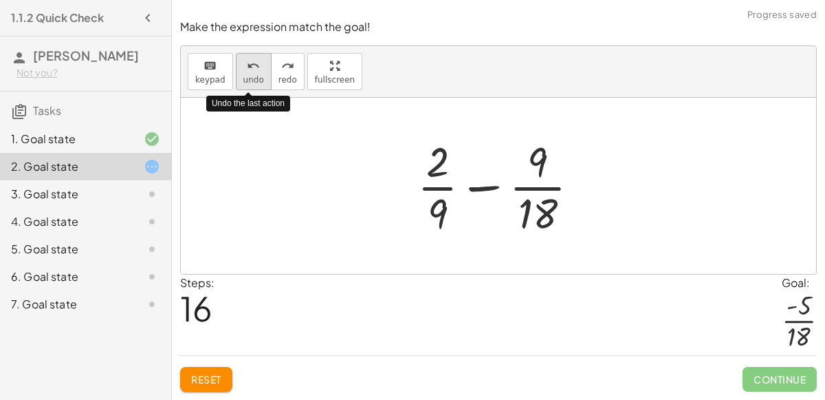
click at [237, 81] on button "undo undo" at bounding box center [254, 71] width 36 height 37
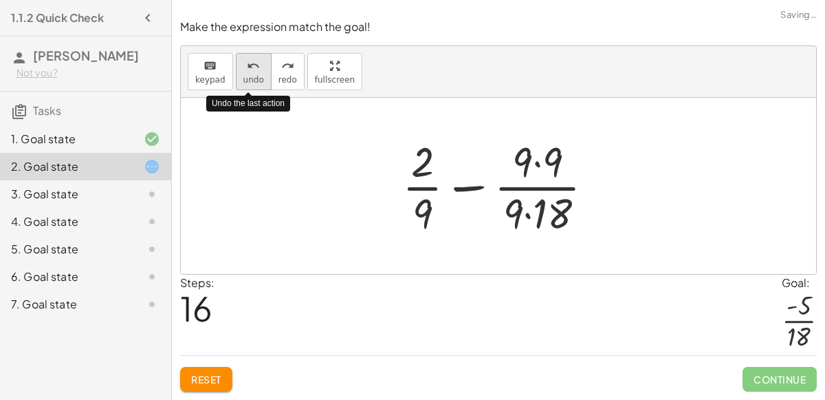
click at [237, 81] on button "undo undo" at bounding box center [254, 71] width 36 height 37
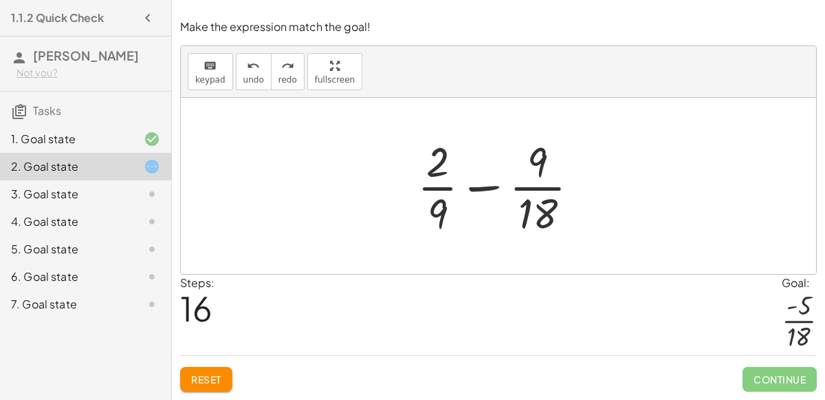
click at [331, 277] on div "Steps: 16 Goal: · - 5 · 18" at bounding box center [498, 314] width 637 height 80
click at [250, 56] on button "undo undo" at bounding box center [254, 71] width 36 height 37
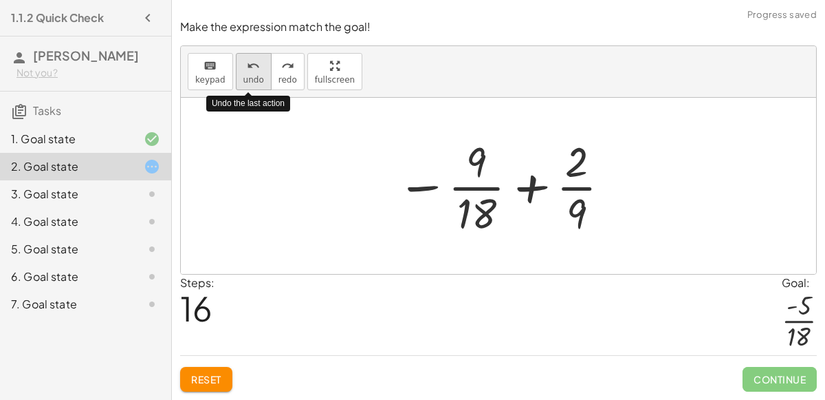
click at [250, 56] on button "undo undo" at bounding box center [254, 71] width 36 height 37
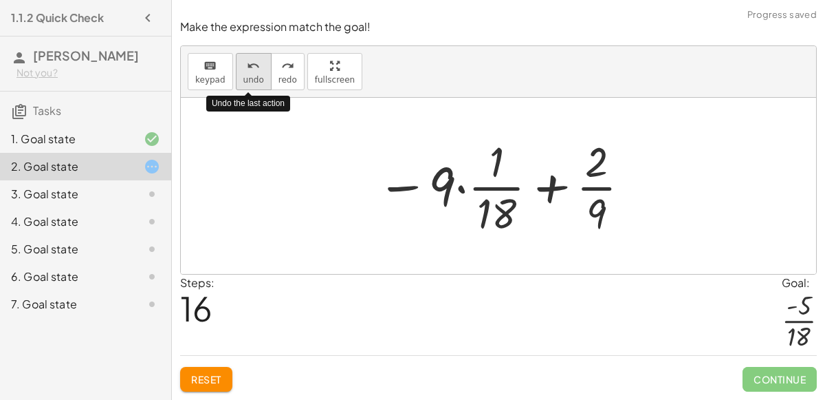
click at [250, 56] on button "undo undo" at bounding box center [254, 71] width 36 height 37
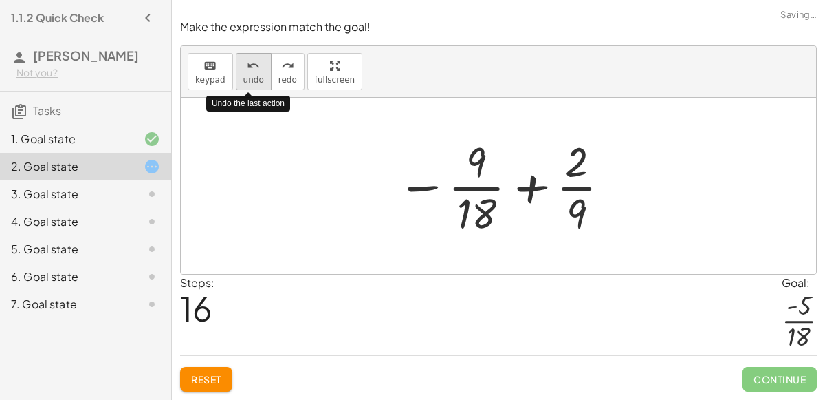
click at [250, 56] on button "undo undo" at bounding box center [254, 71] width 36 height 37
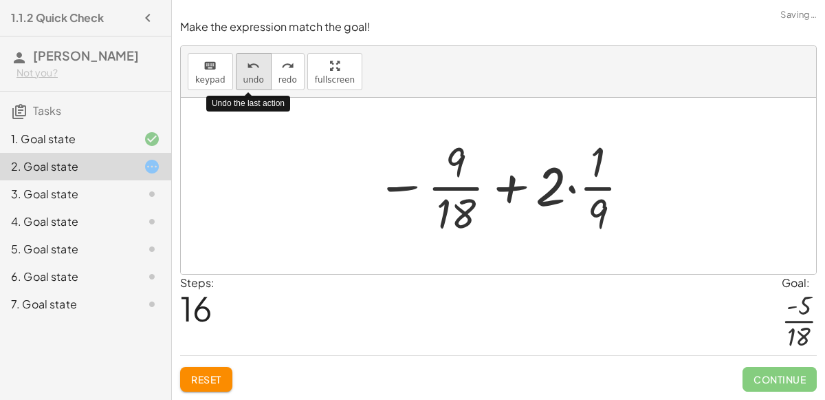
click at [250, 56] on button "undo undo" at bounding box center [254, 71] width 36 height 37
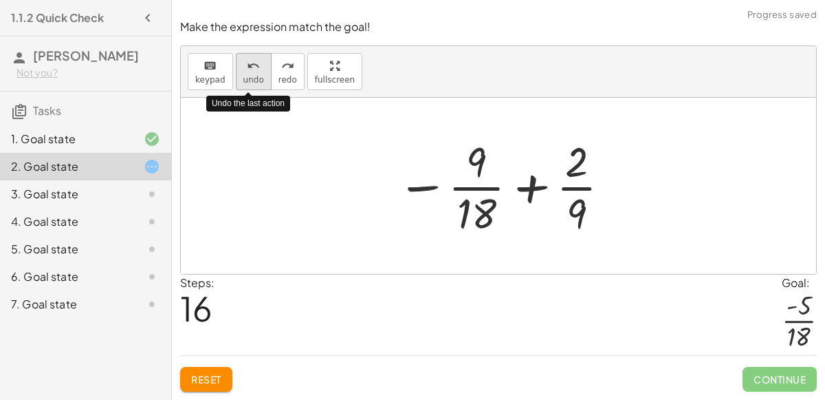
click at [250, 56] on button "undo undo" at bounding box center [254, 71] width 36 height 37
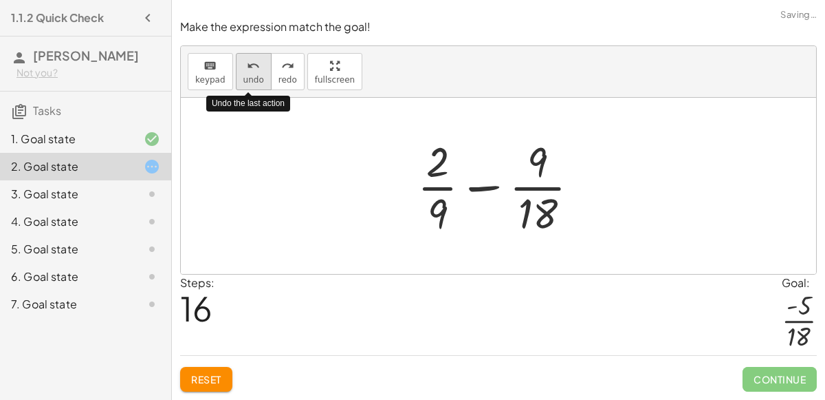
click at [250, 56] on button "undo undo" at bounding box center [254, 71] width 36 height 37
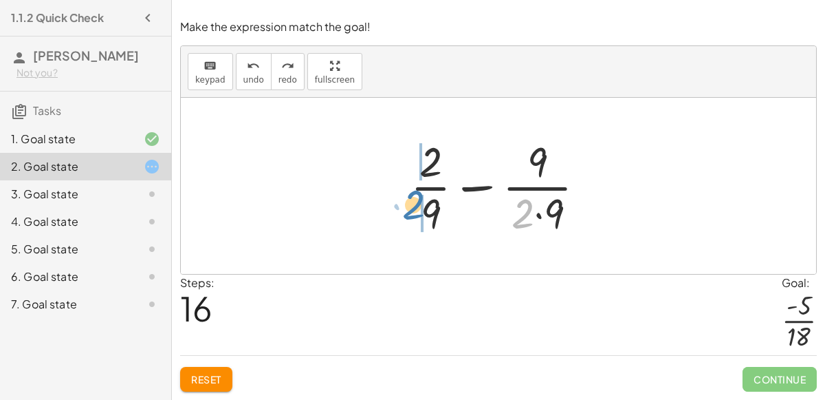
drag, startPoint x: 528, startPoint y: 208, endPoint x: 430, endPoint y: 203, distance: 98.5
click at [430, 203] on div at bounding box center [504, 186] width 200 height 106
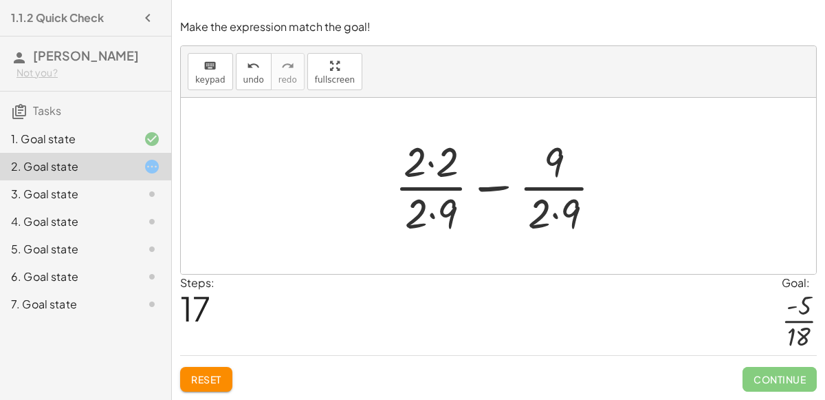
click at [430, 220] on div at bounding box center [504, 186] width 232 height 106
click at [557, 220] on div at bounding box center [504, 186] width 232 height 106
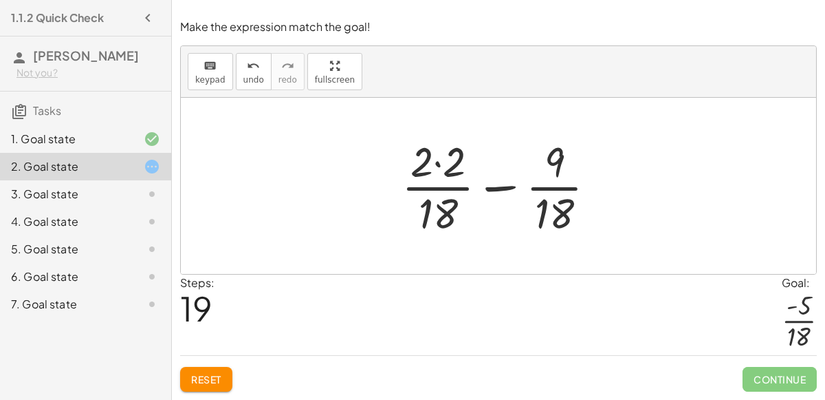
click at [440, 167] on div at bounding box center [504, 186] width 219 height 106
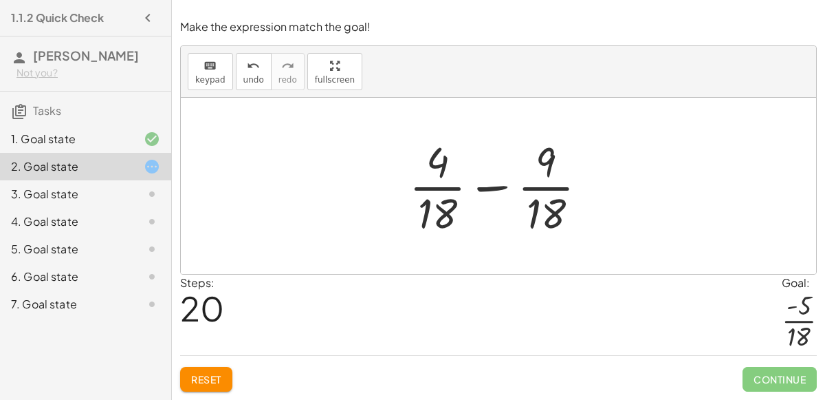
click at [488, 191] on div at bounding box center [503, 186] width 203 height 106
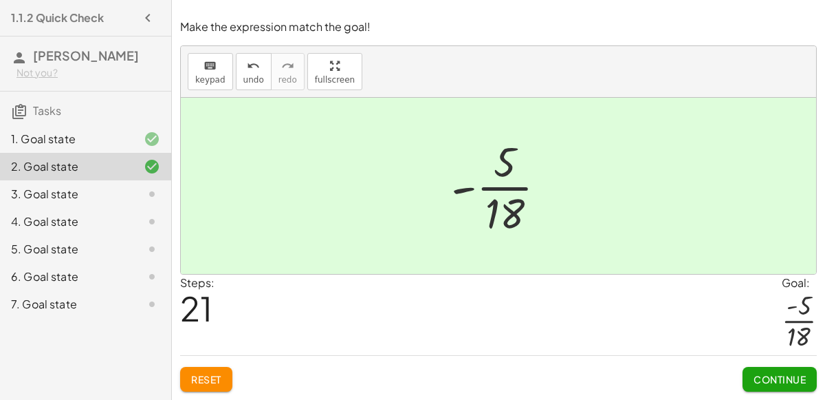
click at [755, 374] on span "Continue" at bounding box center [780, 379] width 52 height 12
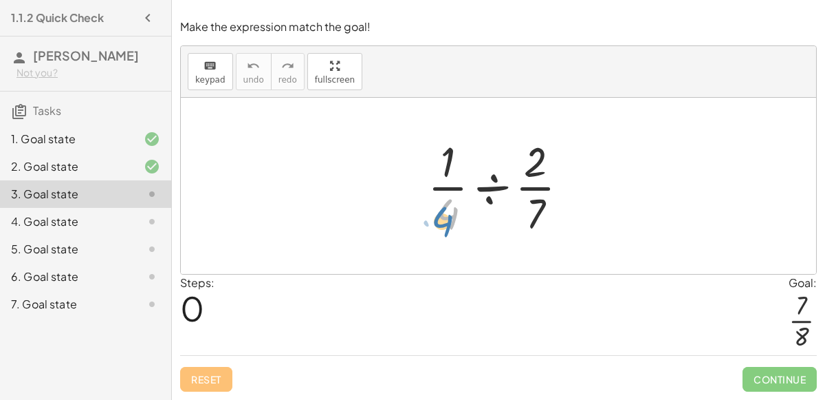
drag, startPoint x: 459, startPoint y: 206, endPoint x: 446, endPoint y: 201, distance: 13.3
click at [446, 201] on div at bounding box center [504, 186] width 166 height 106
drag, startPoint x: 537, startPoint y: 171, endPoint x: 415, endPoint y: 173, distance: 121.1
click at [485, 197] on div at bounding box center [504, 186] width 166 height 106
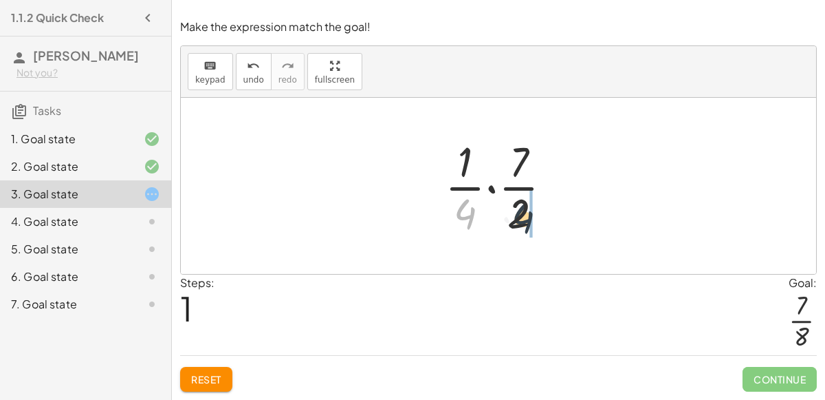
drag, startPoint x: 461, startPoint y: 220, endPoint x: 521, endPoint y: 225, distance: 60.0
click at [521, 225] on div at bounding box center [504, 186] width 132 height 106
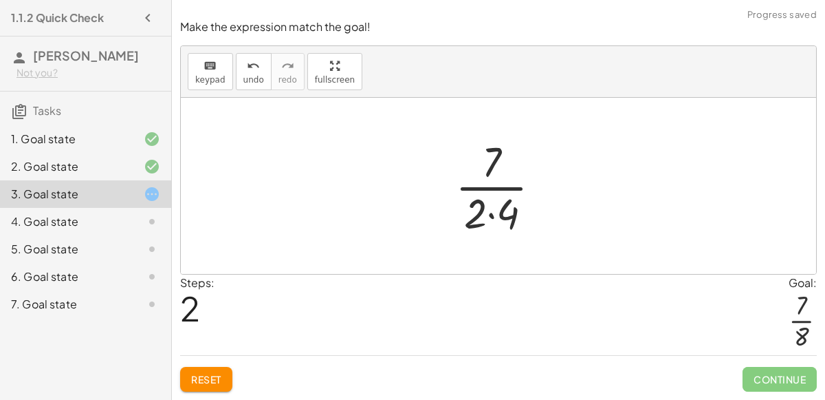
click at [492, 217] on div at bounding box center [503, 186] width 111 height 106
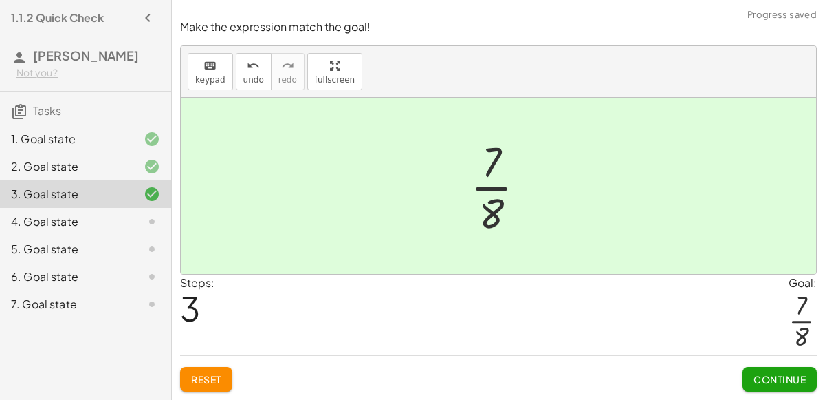
click at [803, 390] on button "Continue" at bounding box center [780, 379] width 74 height 25
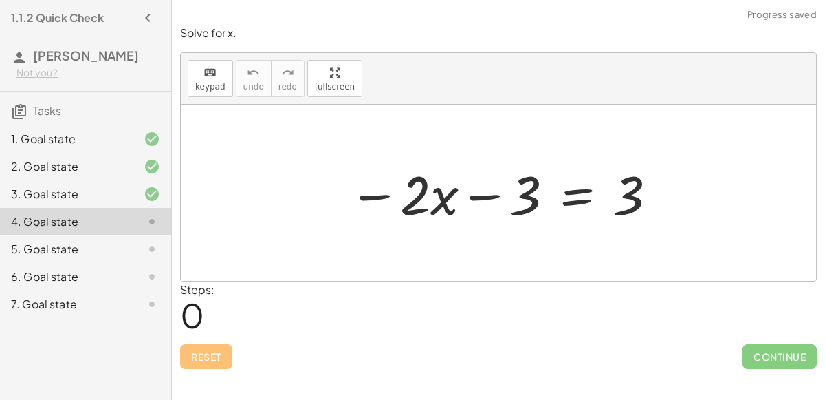
click at [568, 203] on div at bounding box center [504, 193] width 324 height 71
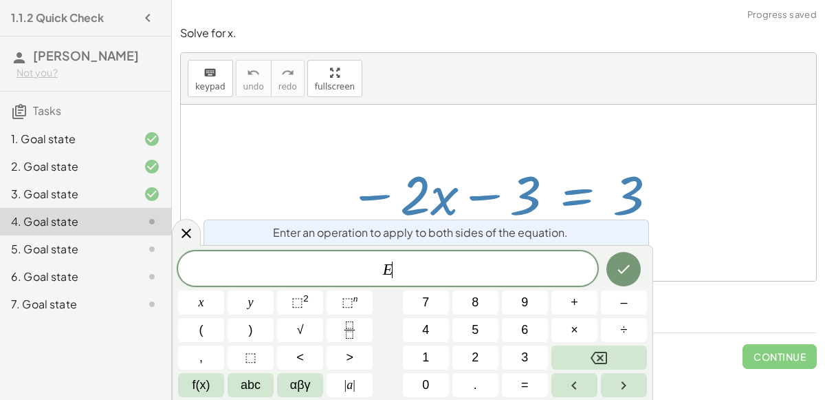
click at [686, 206] on div at bounding box center [499, 193] width 636 height 176
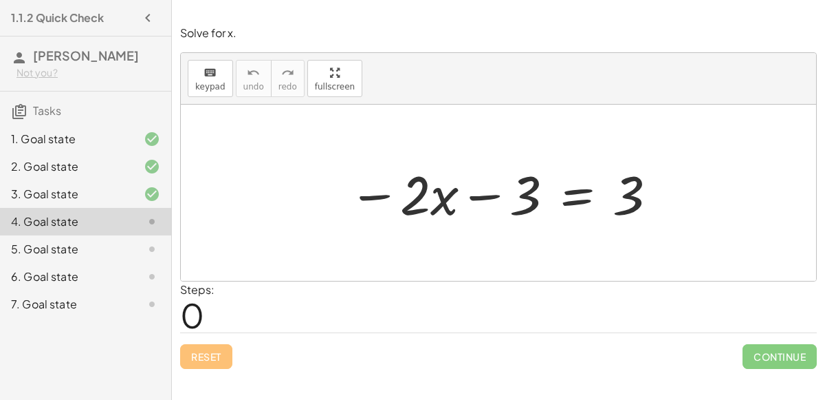
click at [440, 336] on div "Reset Continue" at bounding box center [498, 350] width 637 height 36
click at [475, 314] on div "Steps: 0" at bounding box center [498, 306] width 637 height 51
drag, startPoint x: 404, startPoint y: 196, endPoint x: 360, endPoint y: 204, distance: 45.5
click at [360, 204] on div at bounding box center [504, 193] width 324 height 71
click at [581, 199] on div at bounding box center [504, 193] width 324 height 71
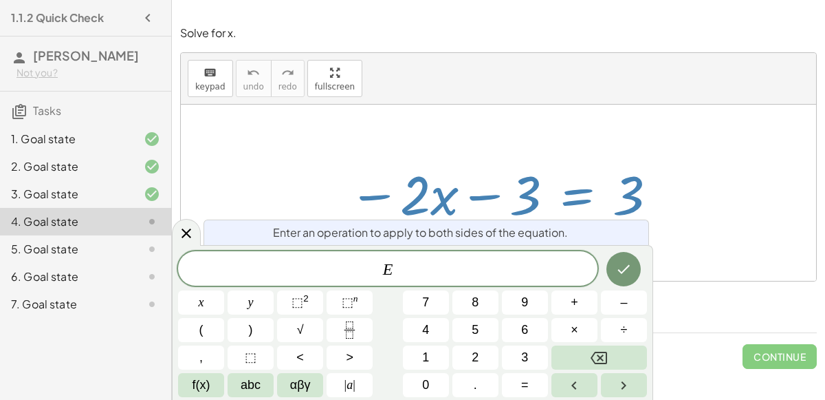
click at [493, 265] on span "E ​" at bounding box center [388, 269] width 420 height 19
click at [615, 266] on button "Done" at bounding box center [624, 269] width 34 height 34
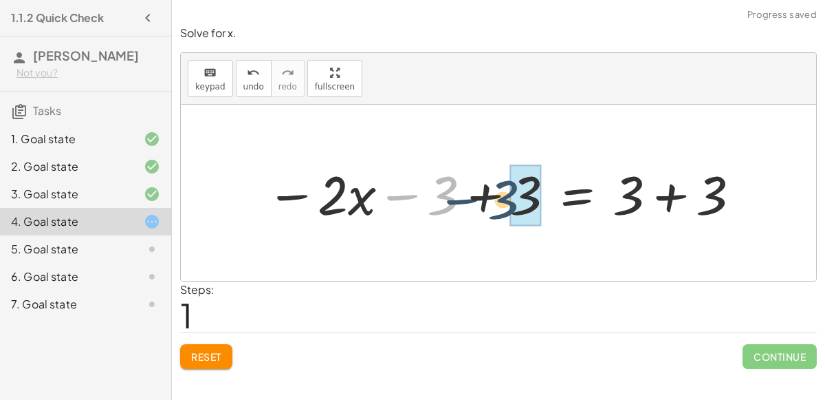
drag, startPoint x: 442, startPoint y: 201, endPoint x: 514, endPoint y: 205, distance: 72.3
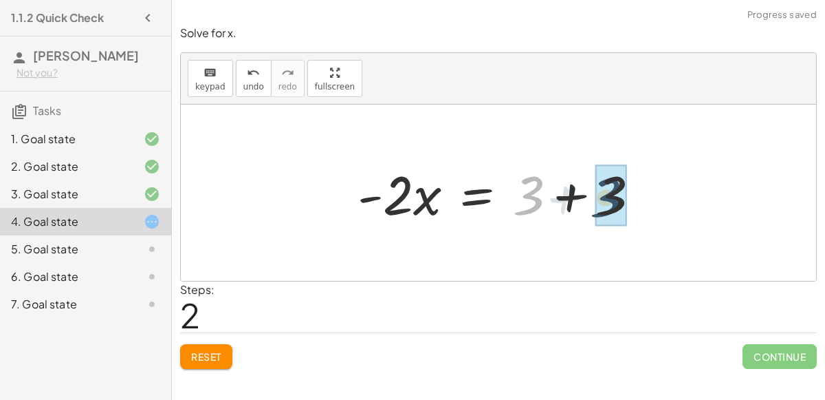
drag, startPoint x: 530, startPoint y: 205, endPoint x: 608, endPoint y: 206, distance: 78.4
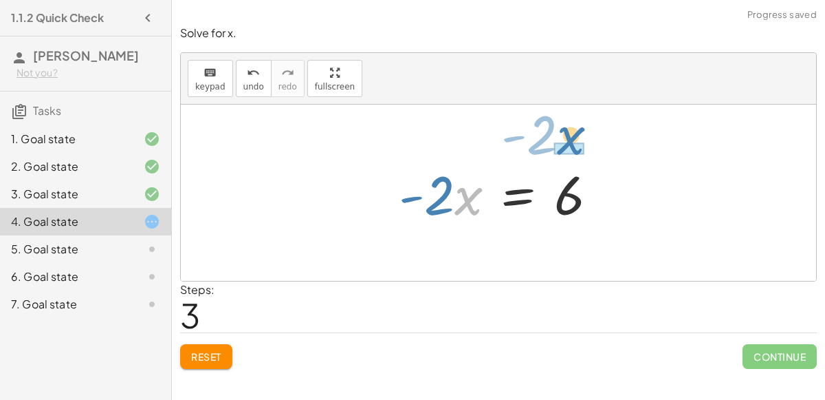
drag, startPoint x: 462, startPoint y: 203, endPoint x: 563, endPoint y: 141, distance: 118.6
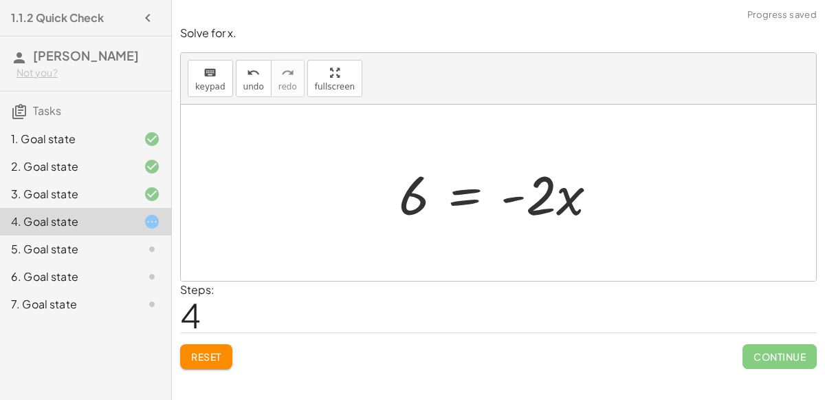
click at [459, 203] on div at bounding box center [504, 193] width 224 height 71
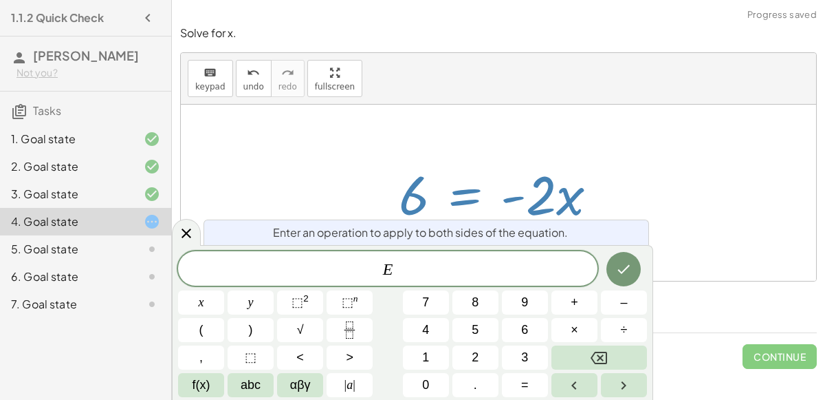
click at [466, 205] on div at bounding box center [504, 193] width 224 height 71
click at [189, 234] on icon at bounding box center [186, 233] width 17 height 17
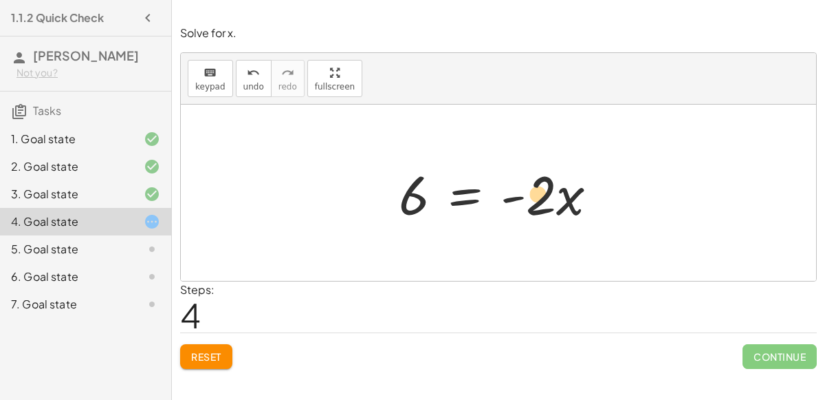
drag, startPoint x: 407, startPoint y: 206, endPoint x: 537, endPoint y: 207, distance: 130.0
click at [537, 207] on div at bounding box center [504, 193] width 224 height 71
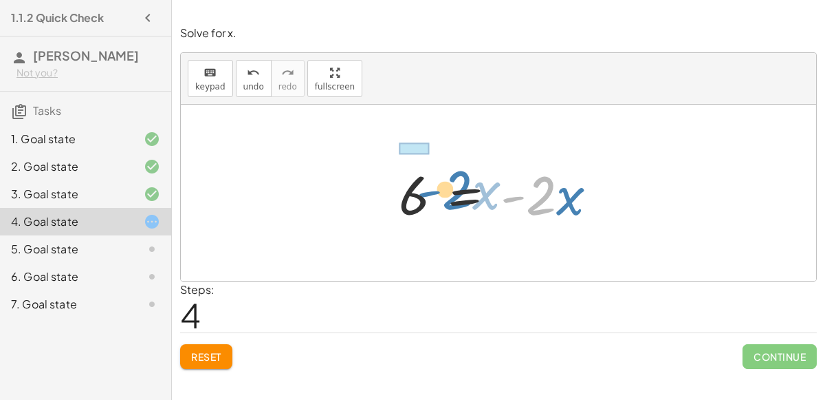
drag, startPoint x: 541, startPoint y: 207, endPoint x: 402, endPoint y: 201, distance: 139.8
click at [402, 201] on div at bounding box center [504, 193] width 224 height 71
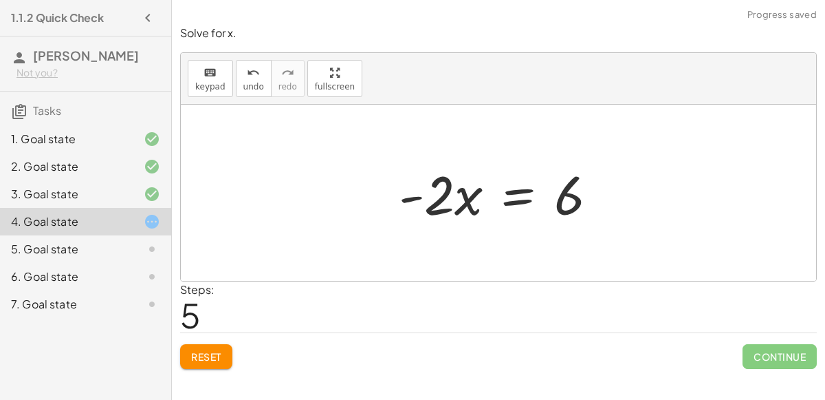
click at [402, 197] on div at bounding box center [504, 193] width 224 height 71
click at [404, 200] on div at bounding box center [504, 193] width 224 height 71
click at [455, 206] on div at bounding box center [504, 193] width 224 height 71
click at [436, 209] on div at bounding box center [504, 193] width 224 height 71
click at [465, 206] on div at bounding box center [504, 193] width 224 height 71
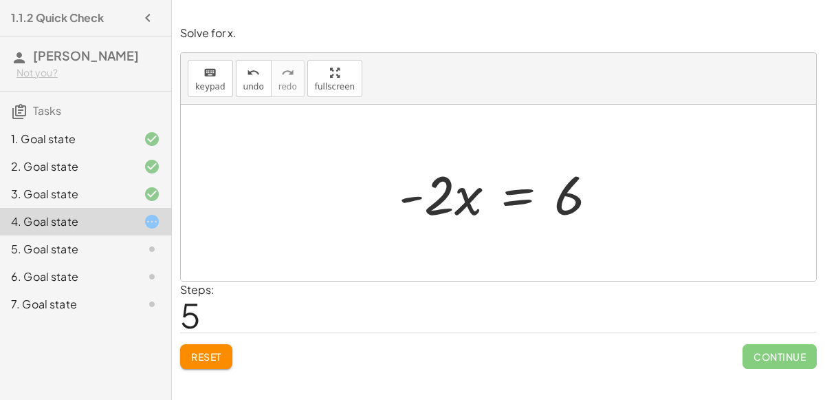
click at [568, 210] on div at bounding box center [504, 193] width 224 height 71
drag, startPoint x: 464, startPoint y: 210, endPoint x: 509, endPoint y: 230, distance: 49.9
click at [509, 230] on div "− · 2 · x − 3 = 3 − · 2 · x − 3 + 3 = + 3 + 3 − · 2 · x + 0 = + 3 + 3 · - 2 · x…" at bounding box center [499, 193] width 636 height 176
drag, startPoint x: 446, startPoint y: 195, endPoint x: 496, endPoint y: 206, distance: 51.6
click at [496, 206] on div at bounding box center [504, 193] width 224 height 71
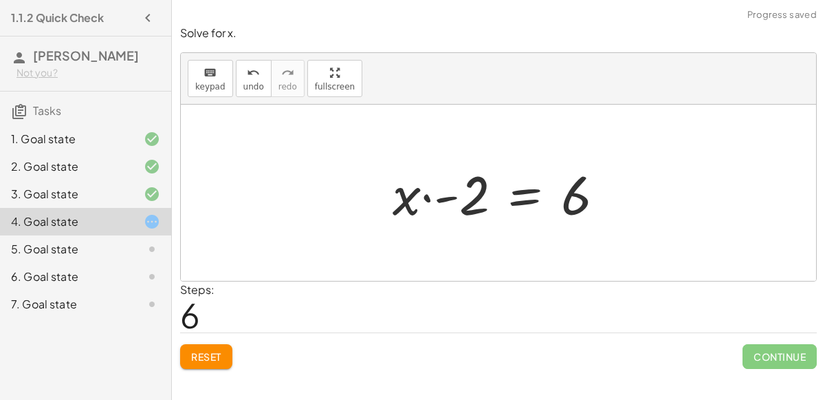
click at [430, 199] on div at bounding box center [504, 193] width 237 height 71
drag, startPoint x: 470, startPoint y: 208, endPoint x: 405, endPoint y: 209, distance: 64.7
click at [405, 209] on div at bounding box center [504, 193] width 237 height 71
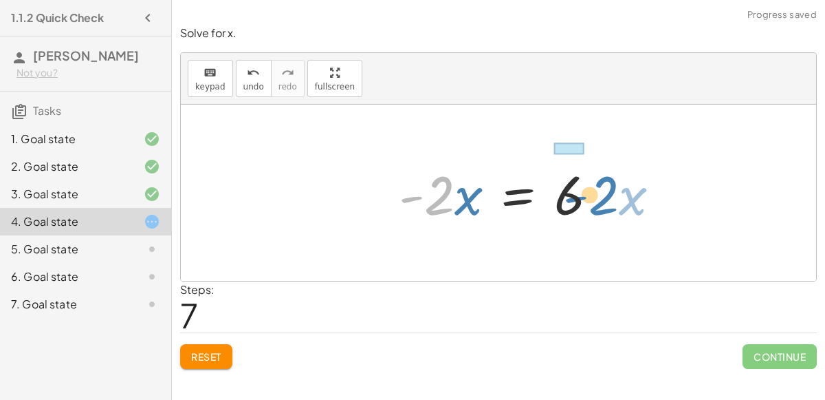
drag, startPoint x: 429, startPoint y: 206, endPoint x: 607, endPoint y: 205, distance: 177.5
click at [607, 205] on div at bounding box center [504, 193] width 224 height 71
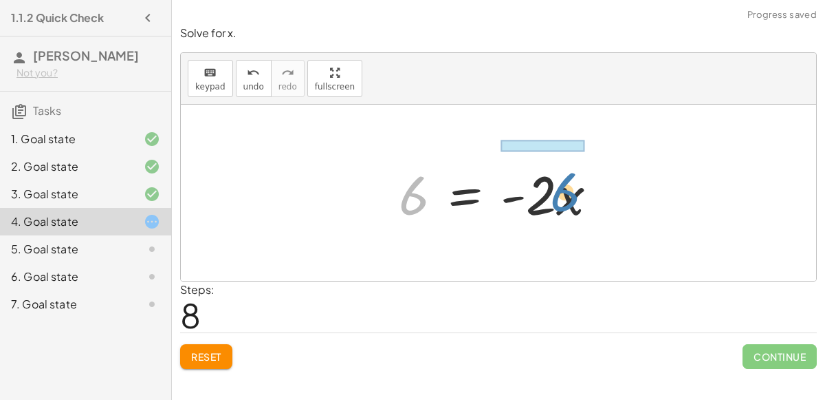
drag, startPoint x: 418, startPoint y: 204, endPoint x: 570, endPoint y: 200, distance: 151.4
click at [570, 200] on div at bounding box center [504, 193] width 224 height 71
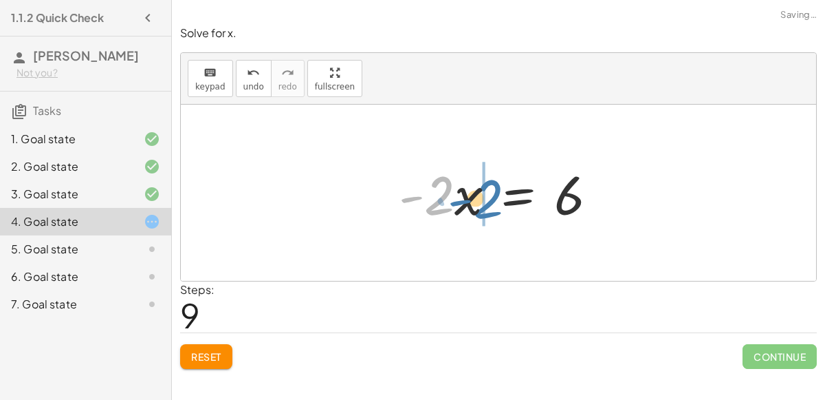
drag, startPoint x: 434, startPoint y: 195, endPoint x: 483, endPoint y: 197, distance: 48.9
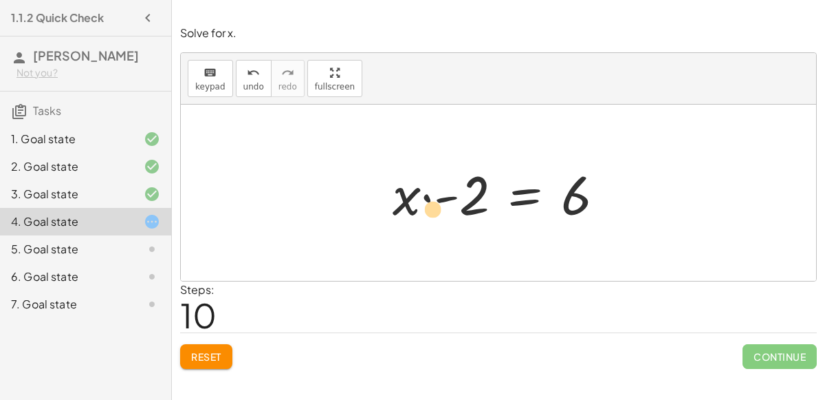
drag, startPoint x: 446, startPoint y: 201, endPoint x: 426, endPoint y: 210, distance: 21.9
click at [426, 210] on div at bounding box center [504, 193] width 237 height 71
drag, startPoint x: 443, startPoint y: 202, endPoint x: 477, endPoint y: 196, distance: 34.3
click at [477, 196] on div at bounding box center [504, 193] width 237 height 71
click at [194, 363] on button "Reset" at bounding box center [206, 356] width 52 height 25
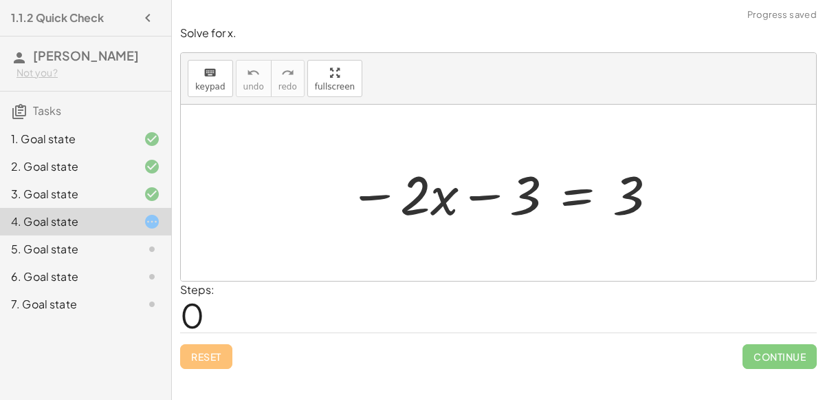
click at [574, 195] on div at bounding box center [504, 193] width 324 height 71
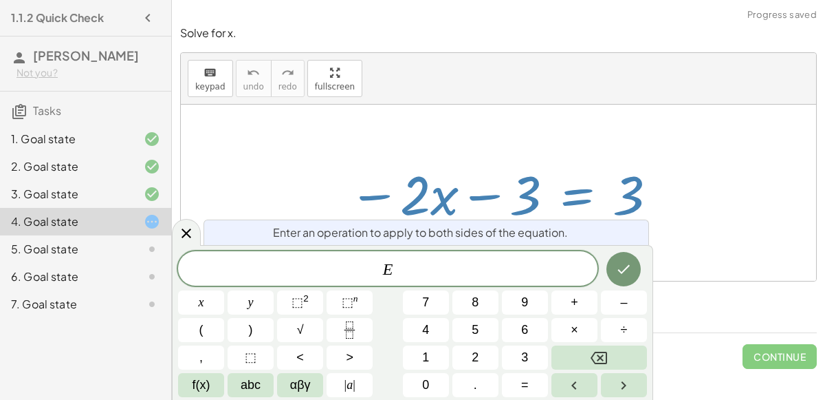
click at [489, 278] on span "E ​" at bounding box center [388, 269] width 420 height 19
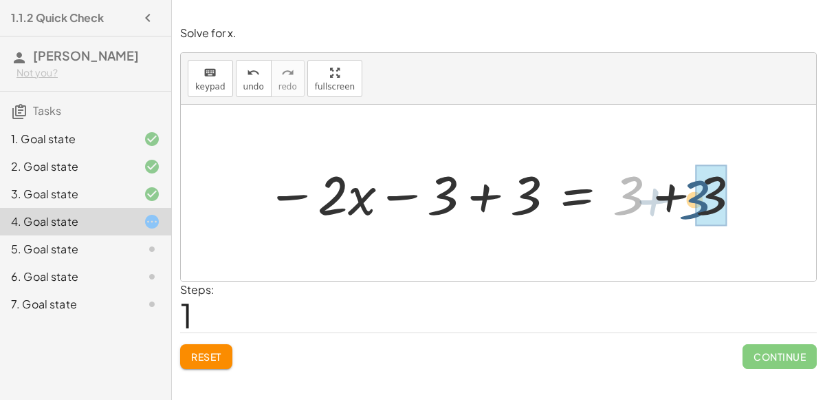
drag, startPoint x: 630, startPoint y: 193, endPoint x: 713, endPoint y: 193, distance: 82.5
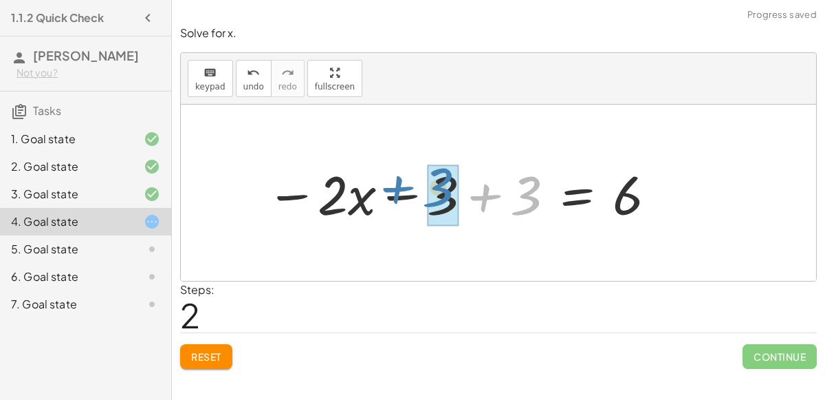
drag, startPoint x: 530, startPoint y: 200, endPoint x: 443, endPoint y: 193, distance: 86.9
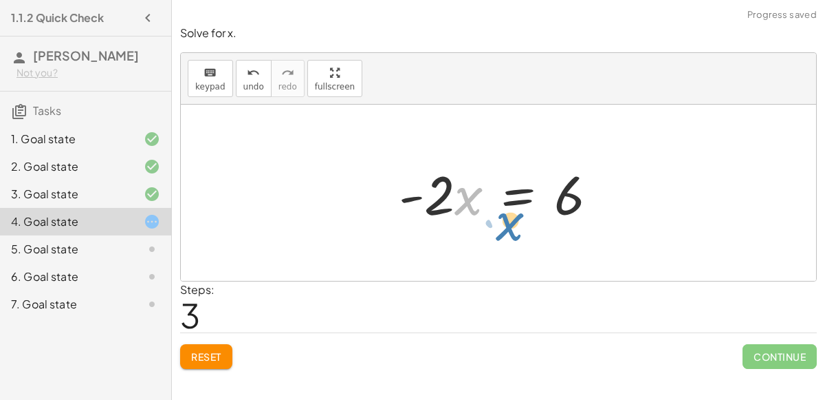
drag, startPoint x: 474, startPoint y: 217, endPoint x: 479, endPoint y: 242, distance: 25.9
click at [479, 242] on div "− · 2 · x − 3 = 3 − · 2 · x − 3 + 3 = + 3 + 3 − · 2 · x − 3 + 3 = 6 − · 2 · x +…" at bounding box center [499, 193] width 636 height 176
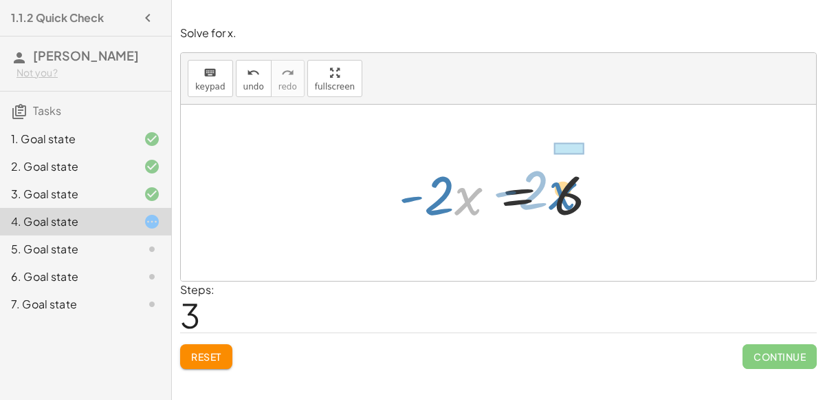
drag, startPoint x: 478, startPoint y: 199, endPoint x: 572, endPoint y: 193, distance: 94.4
click at [572, 193] on div at bounding box center [504, 193] width 224 height 71
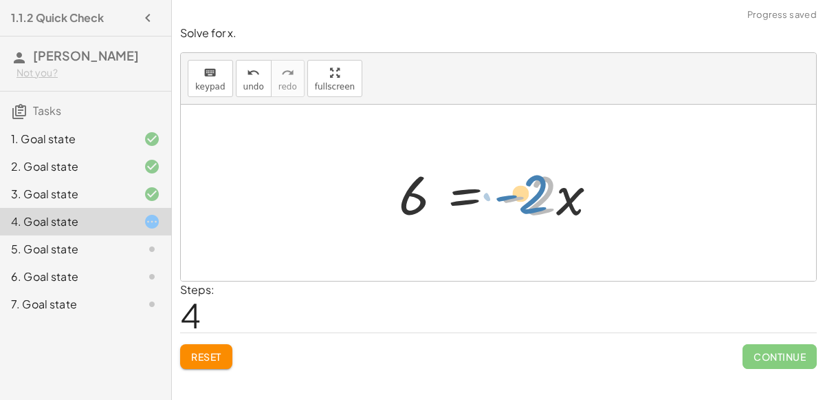
drag, startPoint x: 502, startPoint y: 198, endPoint x: 436, endPoint y: 195, distance: 66.1
click at [436, 195] on div at bounding box center [504, 193] width 224 height 71
click at [431, 193] on div at bounding box center [504, 193] width 224 height 71
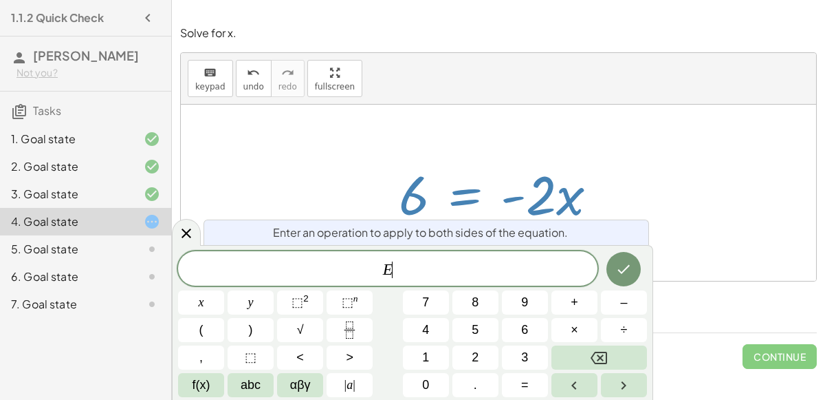
drag, startPoint x: 418, startPoint y: 193, endPoint x: 566, endPoint y: 189, distance: 147.9
click at [566, 189] on div at bounding box center [504, 193] width 224 height 71
click at [574, 197] on div at bounding box center [504, 193] width 224 height 71
click at [191, 243] on div at bounding box center [186, 232] width 29 height 27
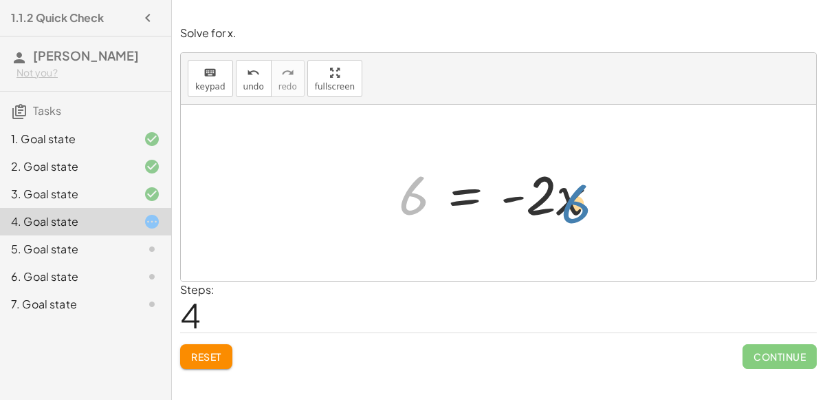
drag, startPoint x: 409, startPoint y: 195, endPoint x: 576, endPoint y: 203, distance: 166.7
click at [576, 203] on div at bounding box center [504, 193] width 224 height 71
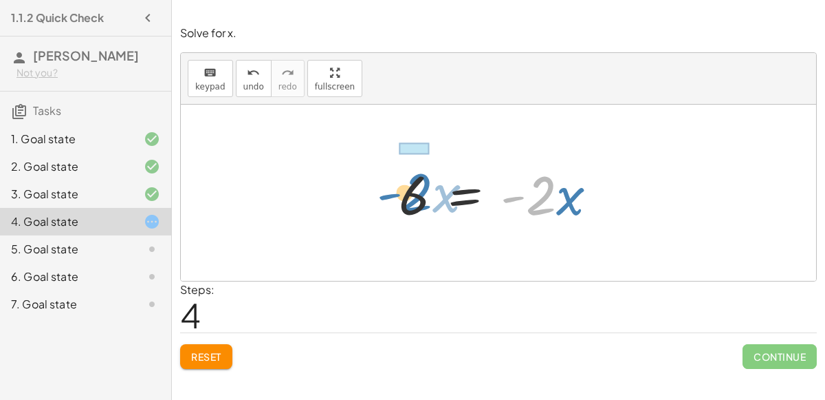
drag, startPoint x: 545, startPoint y: 196, endPoint x: 415, endPoint y: 192, distance: 130.1
click at [415, 192] on div at bounding box center [504, 193] width 224 height 71
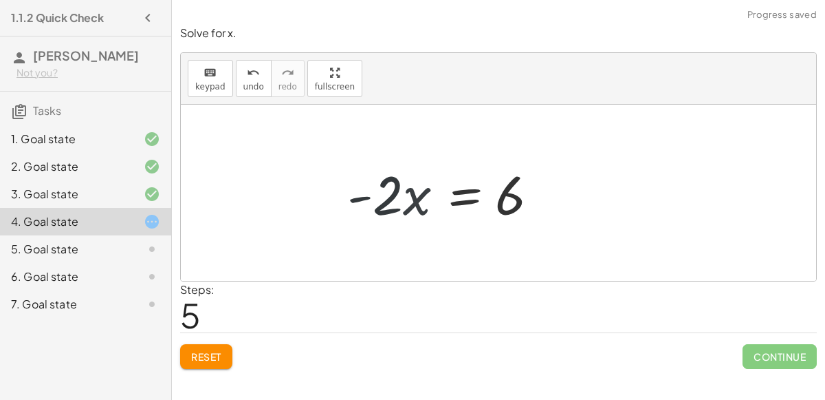
click at [466, 197] on div at bounding box center [451, 193] width 224 height 71
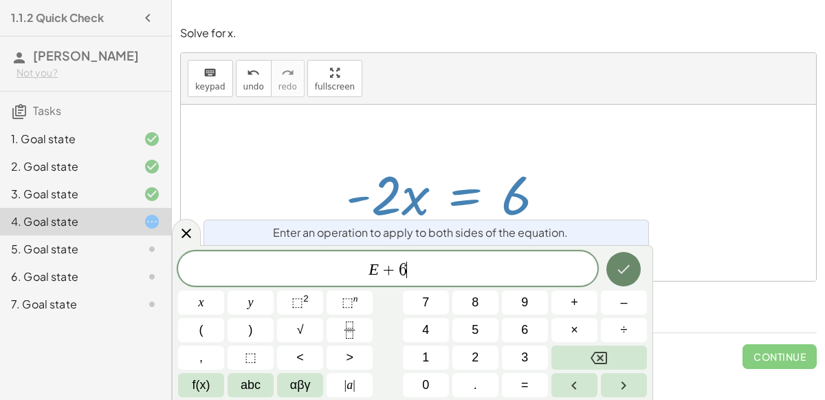
click at [626, 274] on icon "Done" at bounding box center [624, 269] width 17 height 17
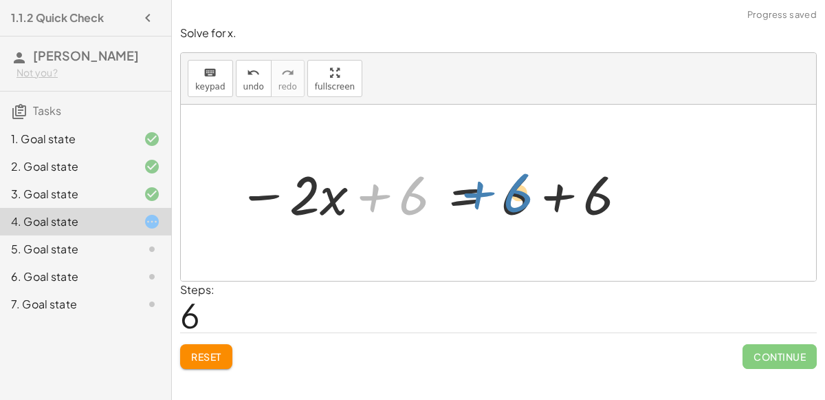
drag, startPoint x: 409, startPoint y: 213, endPoint x: 468, endPoint y: 228, distance: 61.9
click at [468, 228] on div "− · 2 · x − 3 = 3 − · 2 · x − 3 + 3 = + 3 + 3 − · 2 · x − 3 + 3 = 6 − · 2 · x +…" at bounding box center [428, 193] width 422 height 78
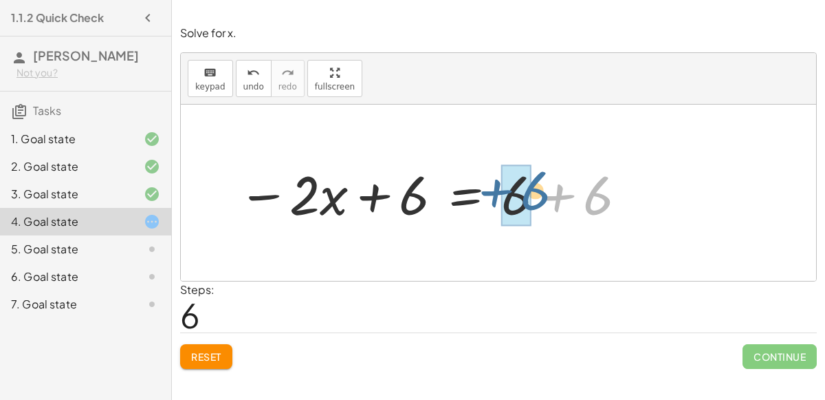
drag, startPoint x: 591, startPoint y: 206, endPoint x: 519, endPoint y: 202, distance: 72.3
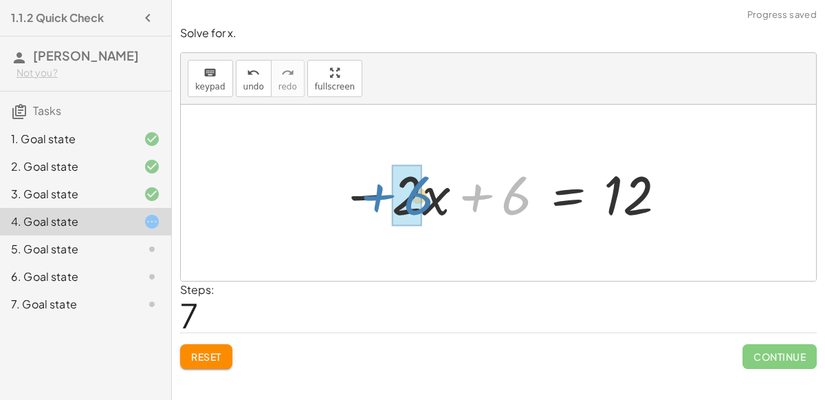
drag, startPoint x: 521, startPoint y: 204, endPoint x: 423, endPoint y: 204, distance: 97.7
click at [423, 204] on div at bounding box center [504, 193] width 341 height 71
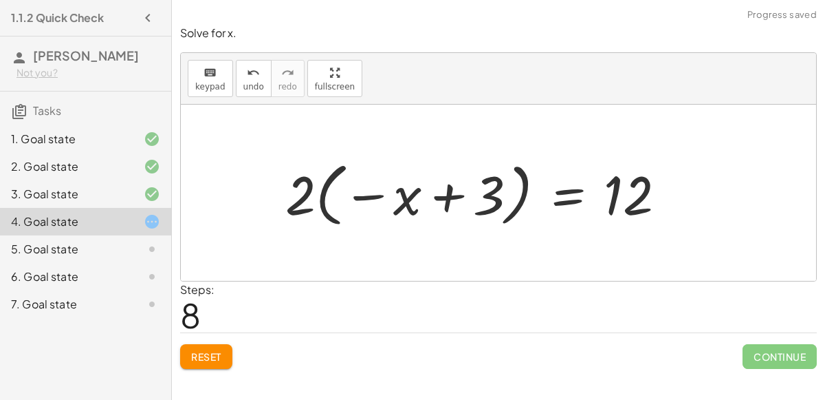
click at [378, 197] on div at bounding box center [482, 193] width 406 height 76
click at [442, 198] on div at bounding box center [482, 193] width 406 height 76
click at [331, 180] on div at bounding box center [482, 193] width 406 height 76
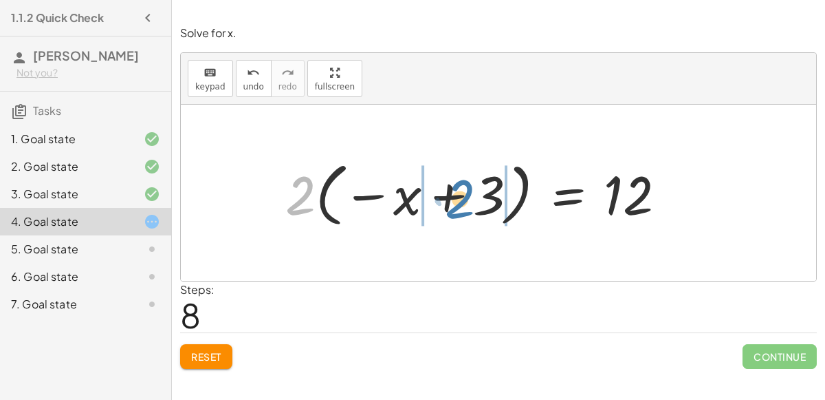
drag, startPoint x: 310, startPoint y: 195, endPoint x: 466, endPoint y: 199, distance: 156.9
click at [466, 199] on div at bounding box center [482, 193] width 406 height 76
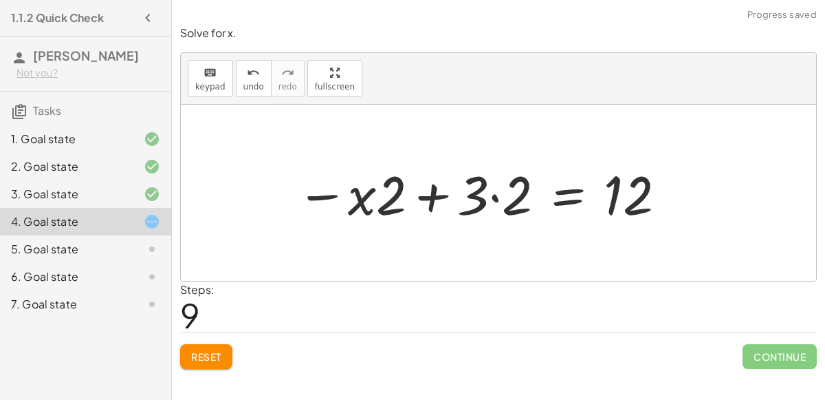
click at [498, 198] on div at bounding box center [482, 193] width 385 height 71
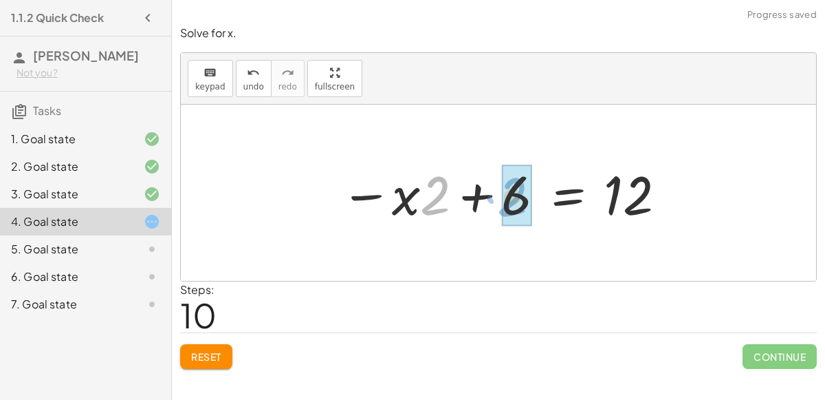
drag, startPoint x: 429, startPoint y: 205, endPoint x: 506, endPoint y: 206, distance: 77.7
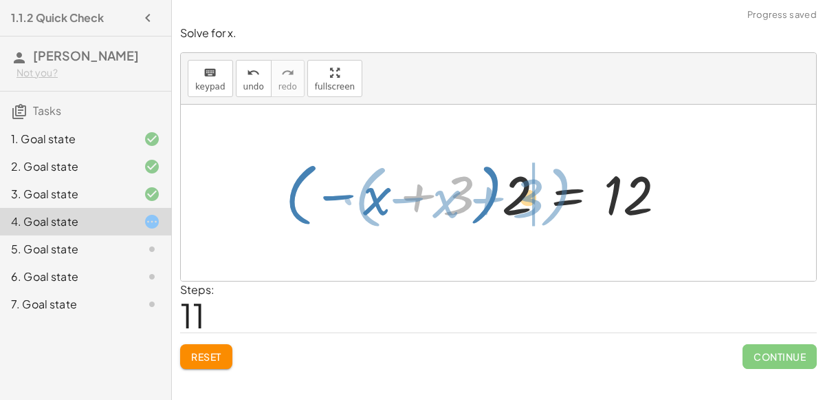
drag, startPoint x: 462, startPoint y: 204, endPoint x: 530, endPoint y: 204, distance: 68.1
click at [530, 204] on div at bounding box center [482, 193] width 406 height 76
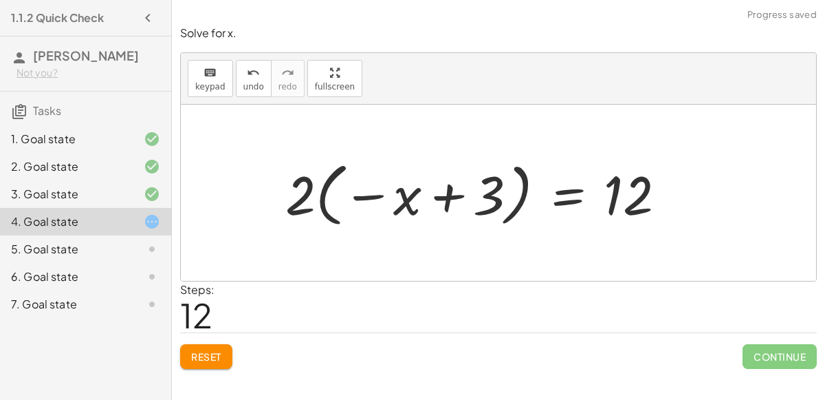
click at [321, 188] on div at bounding box center [482, 193] width 406 height 76
click at [322, 188] on div at bounding box center [482, 193] width 406 height 76
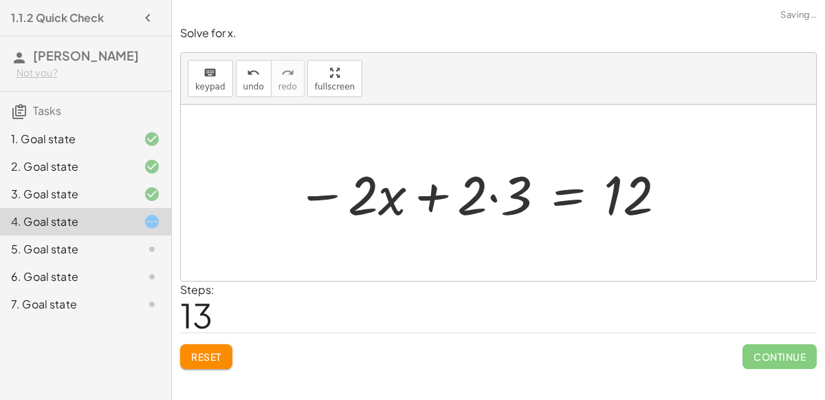
click at [492, 202] on div at bounding box center [482, 193] width 385 height 71
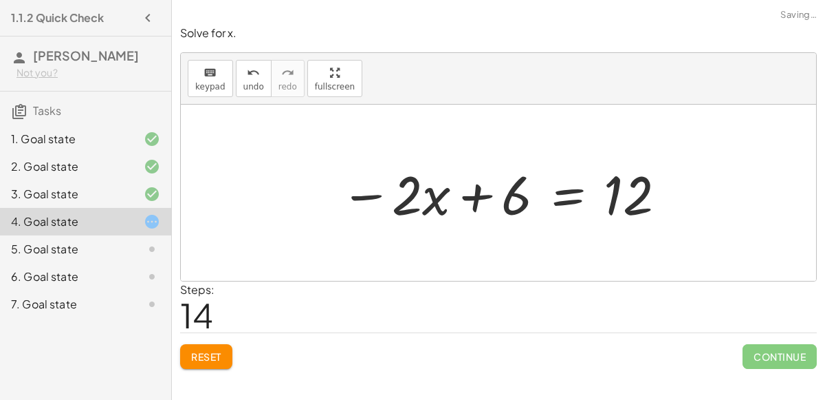
click at [486, 199] on div at bounding box center [504, 193] width 341 height 71
click at [371, 199] on div at bounding box center [504, 193] width 341 height 71
drag, startPoint x: 428, startPoint y: 197, endPoint x: 413, endPoint y: 186, distance: 18.6
click at [413, 186] on div at bounding box center [504, 193] width 341 height 71
drag, startPoint x: 432, startPoint y: 197, endPoint x: 664, endPoint y: 199, distance: 232.5
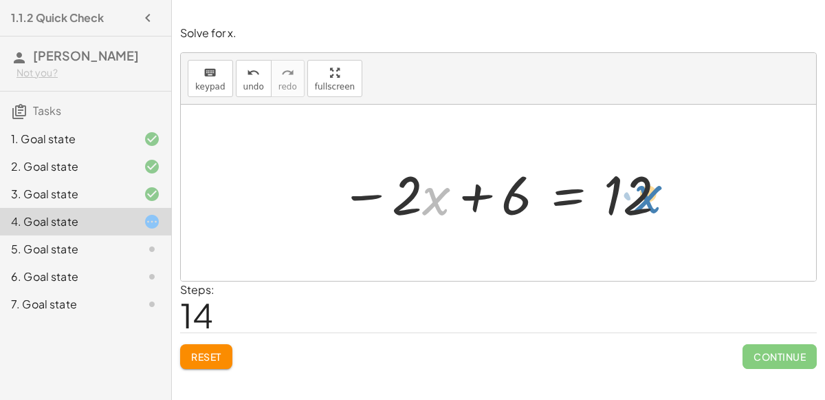
click at [664, 199] on div at bounding box center [504, 193] width 341 height 71
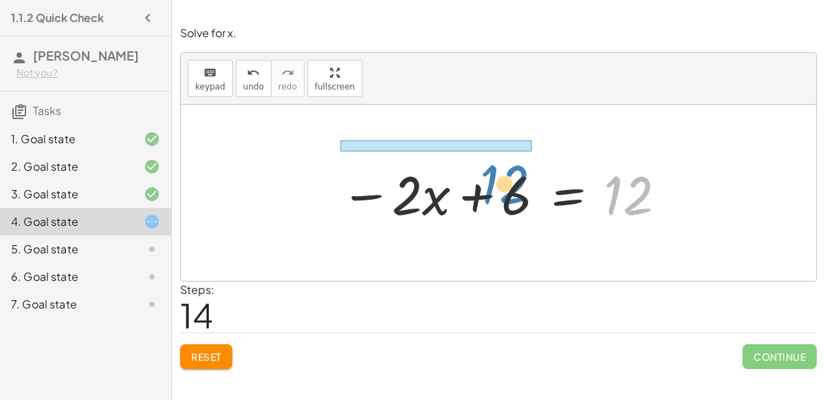
drag, startPoint x: 647, startPoint y: 200, endPoint x: 521, endPoint y: 188, distance: 126.4
click at [521, 188] on div at bounding box center [504, 193] width 341 height 71
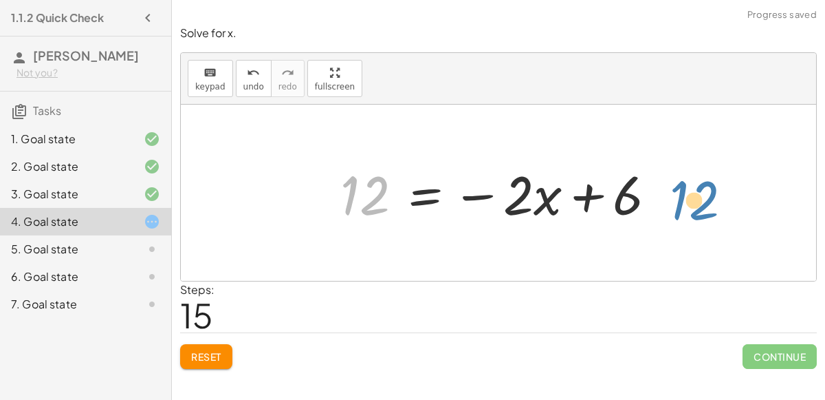
drag, startPoint x: 371, startPoint y: 193, endPoint x: 689, endPoint y: 199, distance: 317.2
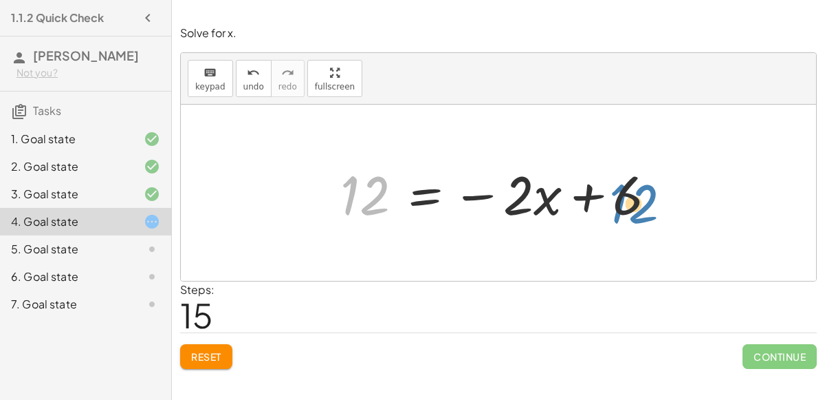
drag, startPoint x: 375, startPoint y: 195, endPoint x: 644, endPoint y: 204, distance: 269.1
click at [644, 204] on div at bounding box center [504, 193] width 341 height 71
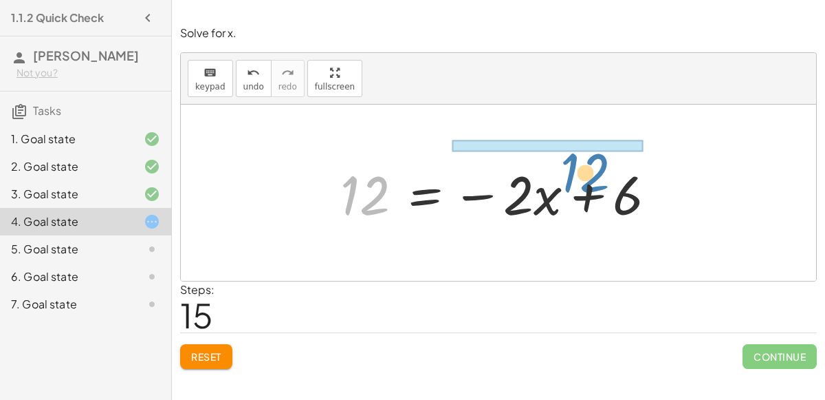
drag, startPoint x: 376, startPoint y: 195, endPoint x: 597, endPoint y: 171, distance: 222.2
click at [597, 171] on div at bounding box center [504, 193] width 341 height 71
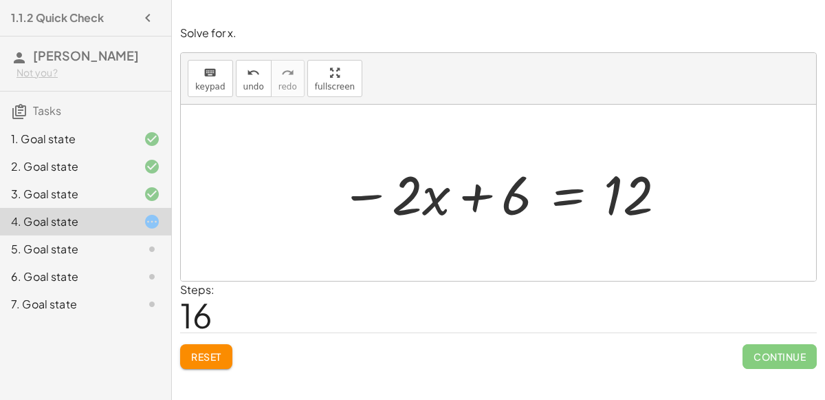
click at [567, 202] on div at bounding box center [504, 193] width 341 height 71
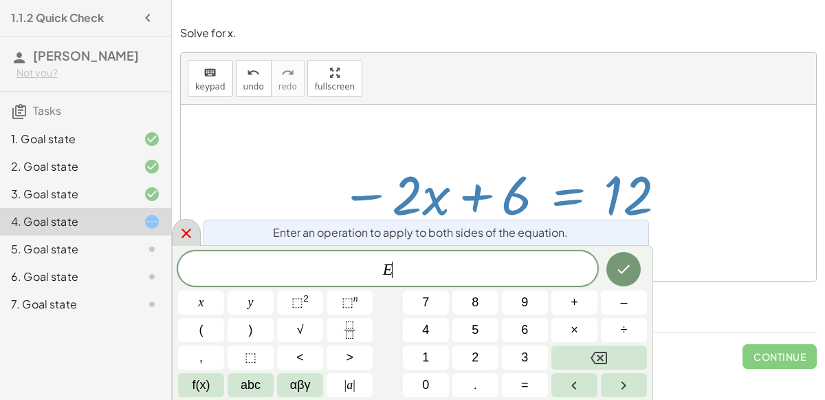
click at [193, 224] on div at bounding box center [186, 232] width 29 height 27
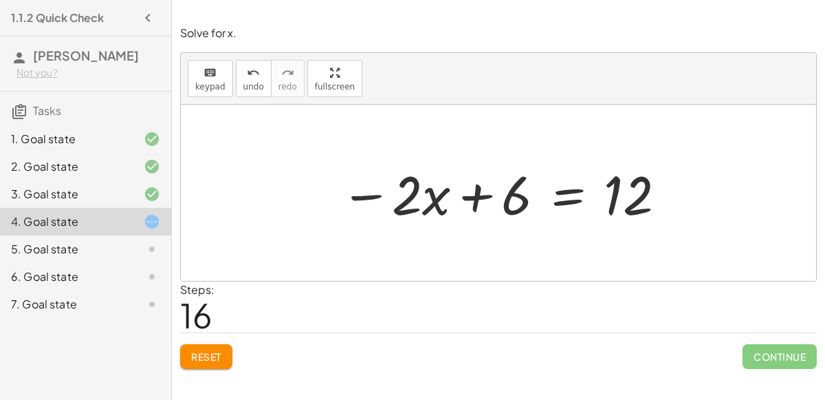
click at [152, 221] on icon at bounding box center [152, 221] width 17 height 17
drag, startPoint x: 413, startPoint y: 188, endPoint x: 523, endPoint y: 184, distance: 109.5
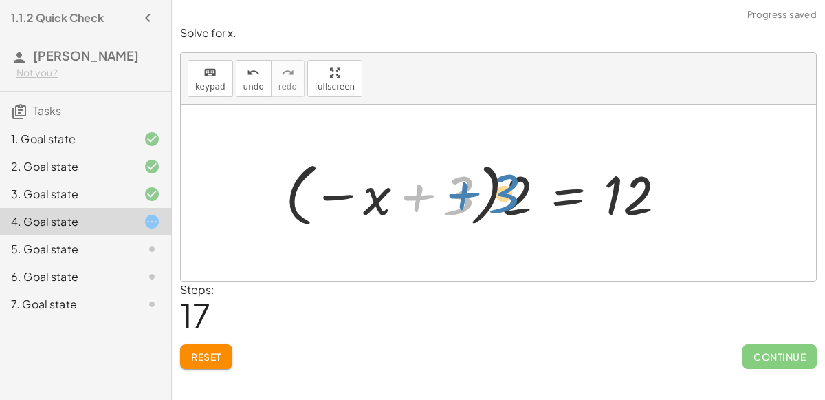
drag, startPoint x: 451, startPoint y: 196, endPoint x: 503, endPoint y: 195, distance: 52.3
click at [503, 195] on div at bounding box center [482, 193] width 406 height 76
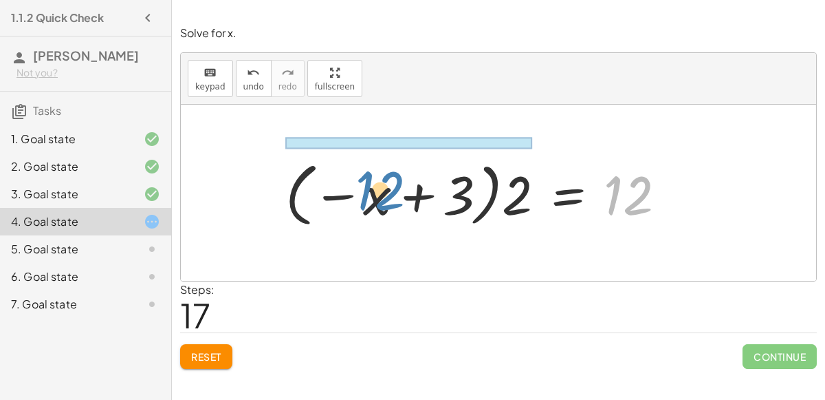
drag, startPoint x: 640, startPoint y: 194, endPoint x: 582, endPoint y: 177, distance: 60.9
click at [582, 177] on div at bounding box center [482, 193] width 406 height 76
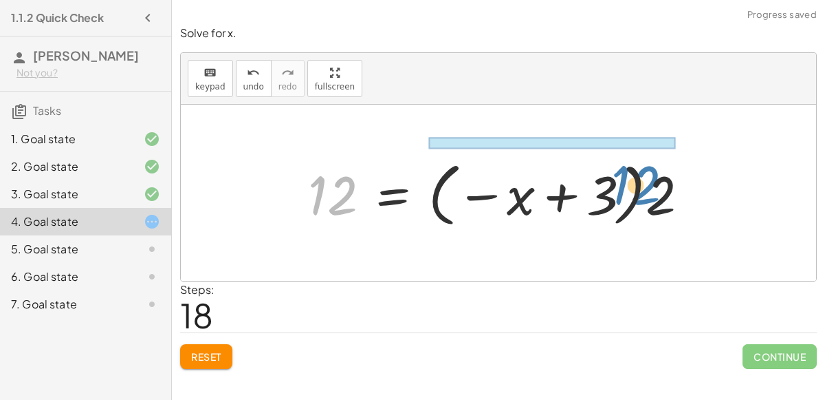
drag, startPoint x: 345, startPoint y: 188, endPoint x: 702, endPoint y: 180, distance: 357.8
click at [702, 180] on div at bounding box center [504, 193] width 406 height 76
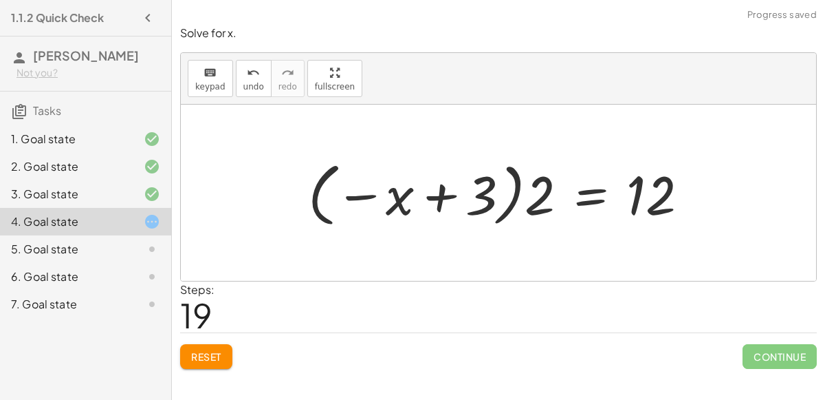
click at [450, 205] on div at bounding box center [504, 193] width 406 height 76
click at [360, 199] on div at bounding box center [504, 193] width 406 height 76
drag, startPoint x: 401, startPoint y: 197, endPoint x: 366, endPoint y: 213, distance: 38.5
click at [366, 213] on div at bounding box center [504, 193] width 406 height 76
click at [321, 175] on div at bounding box center [504, 193] width 406 height 76
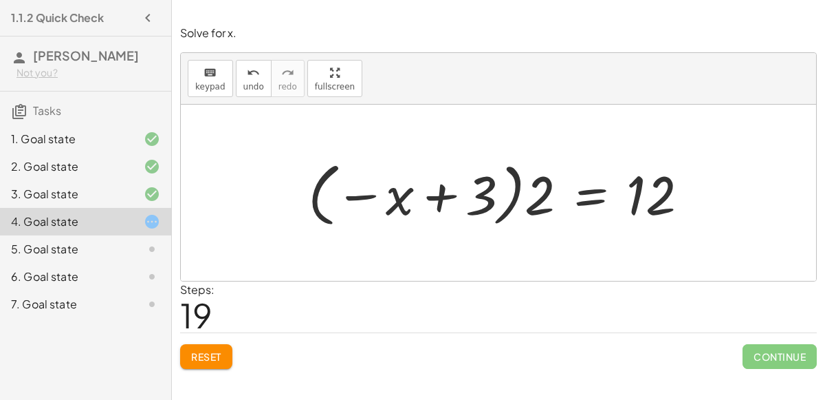
click at [324, 179] on div at bounding box center [504, 193] width 406 height 76
click at [443, 197] on div at bounding box center [504, 193] width 406 height 76
click at [541, 208] on div at bounding box center [504, 193] width 406 height 76
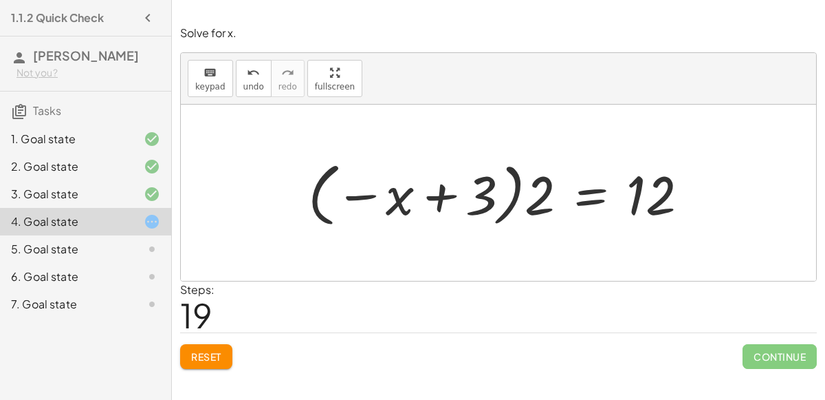
click at [541, 208] on div at bounding box center [504, 193] width 406 height 76
click at [541, 208] on div at bounding box center [504, 193] width 385 height 71
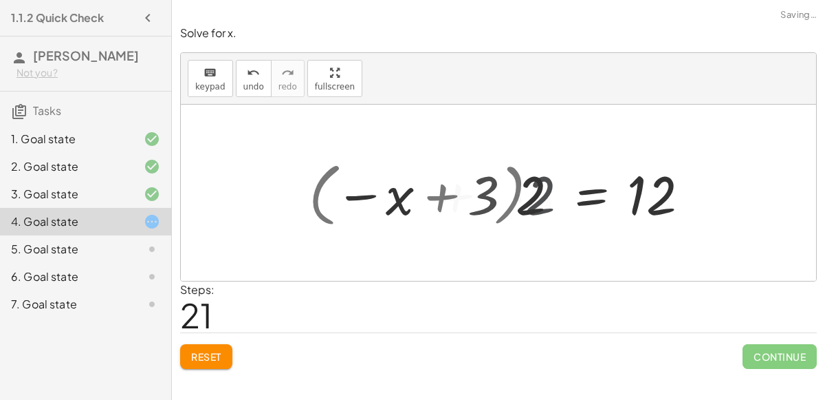
click at [541, 208] on div at bounding box center [527, 193] width 341 height 71
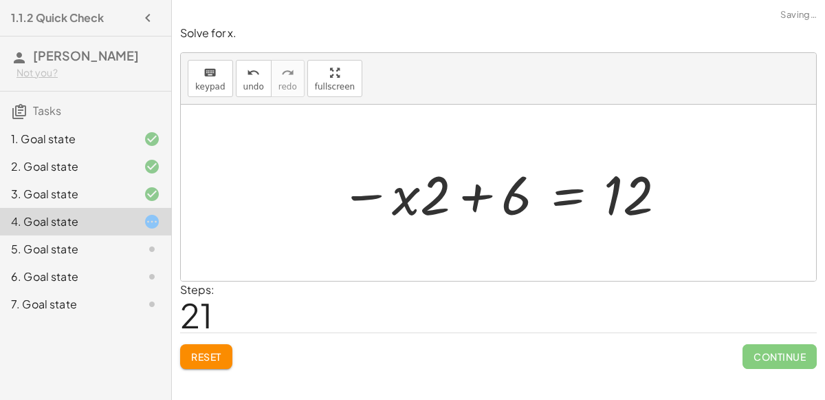
click at [434, 202] on div at bounding box center [504, 193] width 341 height 71
click at [512, 202] on div at bounding box center [504, 193] width 341 height 71
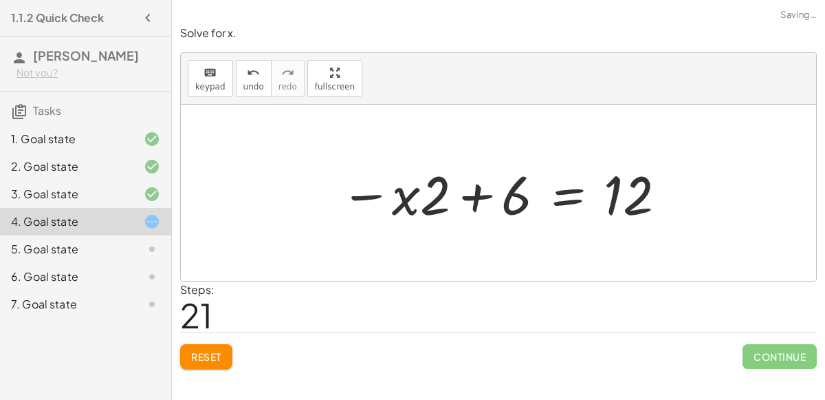
click at [512, 202] on div at bounding box center [504, 193] width 341 height 71
click at [527, 202] on div at bounding box center [504, 193] width 341 height 71
click at [468, 209] on div at bounding box center [504, 193] width 341 height 71
